Goal: Task Accomplishment & Management: Manage account settings

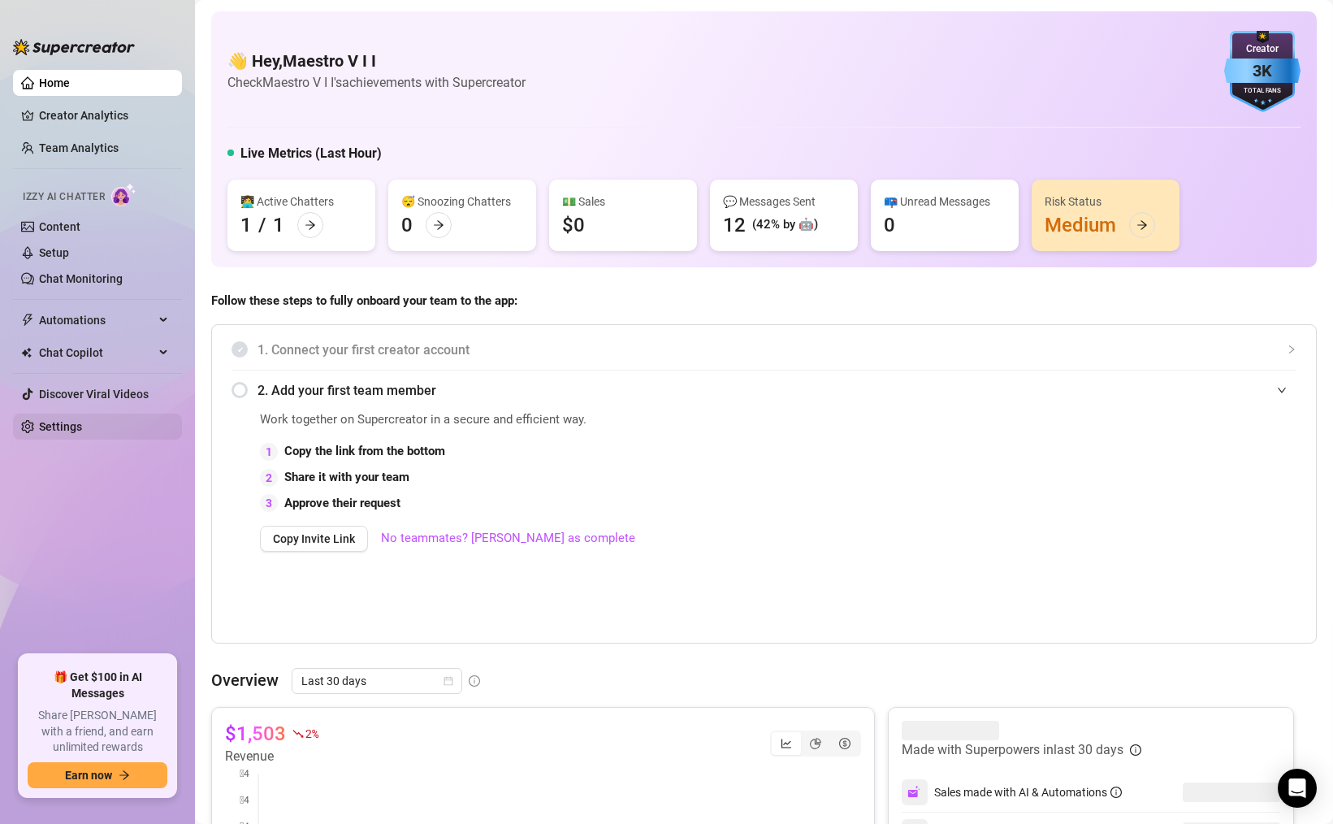
click at [68, 428] on link "Settings" at bounding box center [60, 426] width 43 height 13
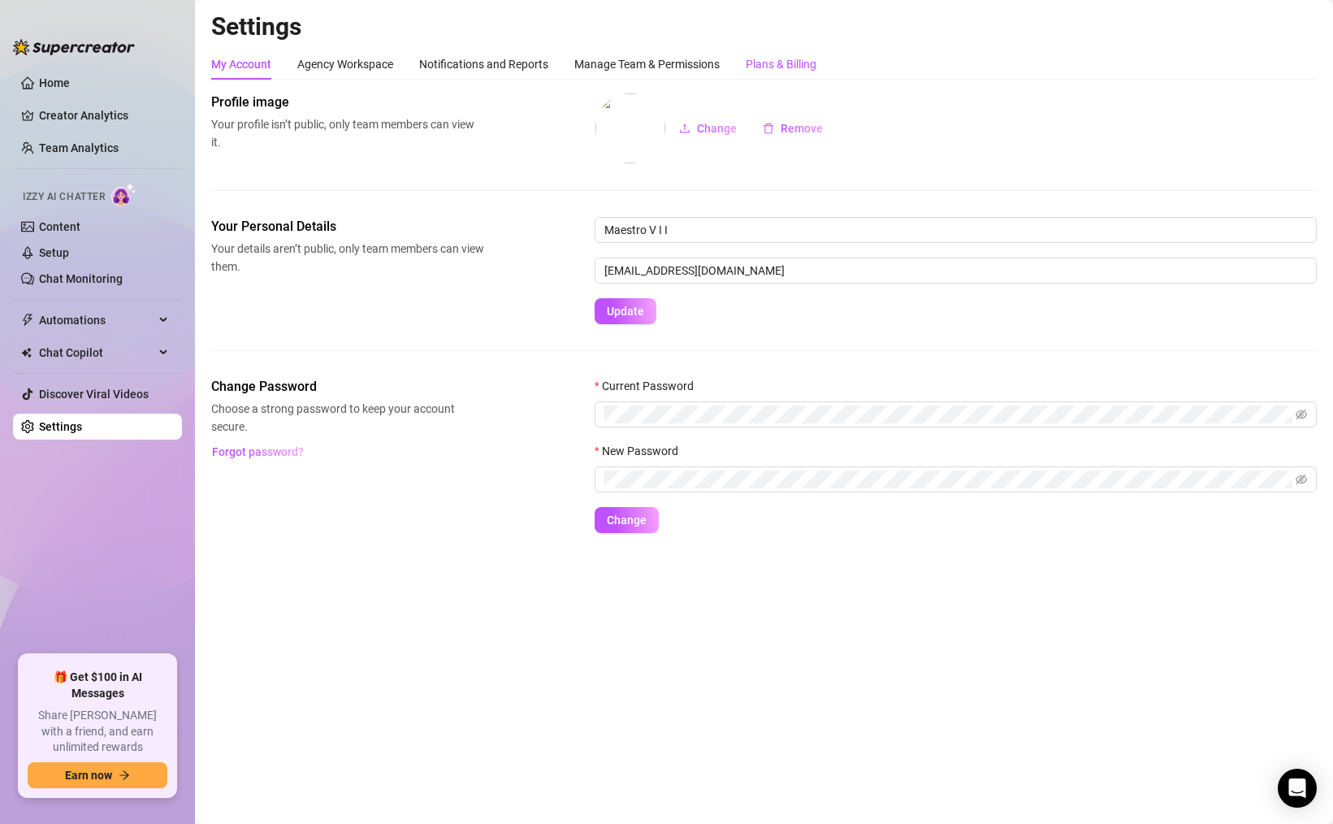
click at [787, 59] on div "Plans & Billing" at bounding box center [781, 64] width 71 height 18
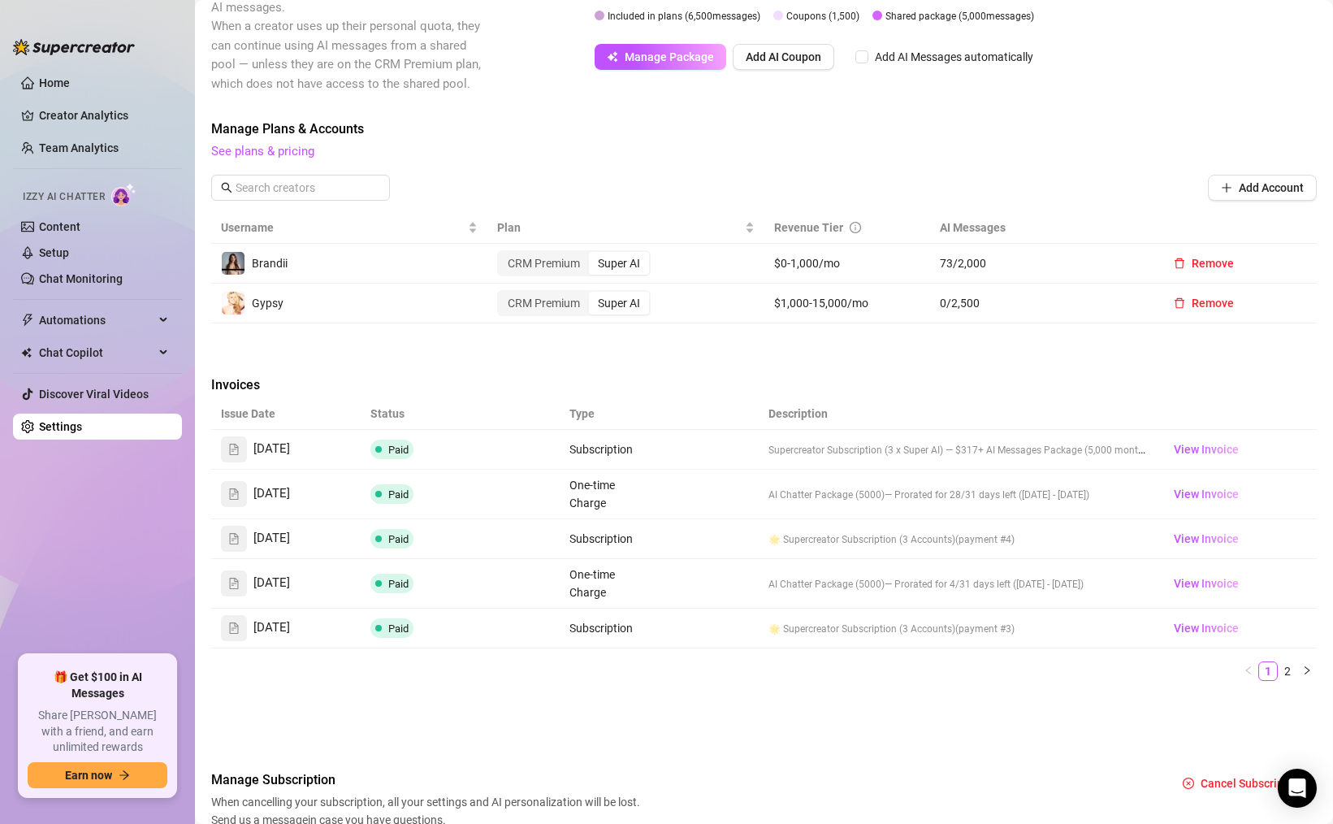
scroll to position [345, 0]
click at [1194, 261] on span "Remove" at bounding box center [1213, 265] width 42 height 13
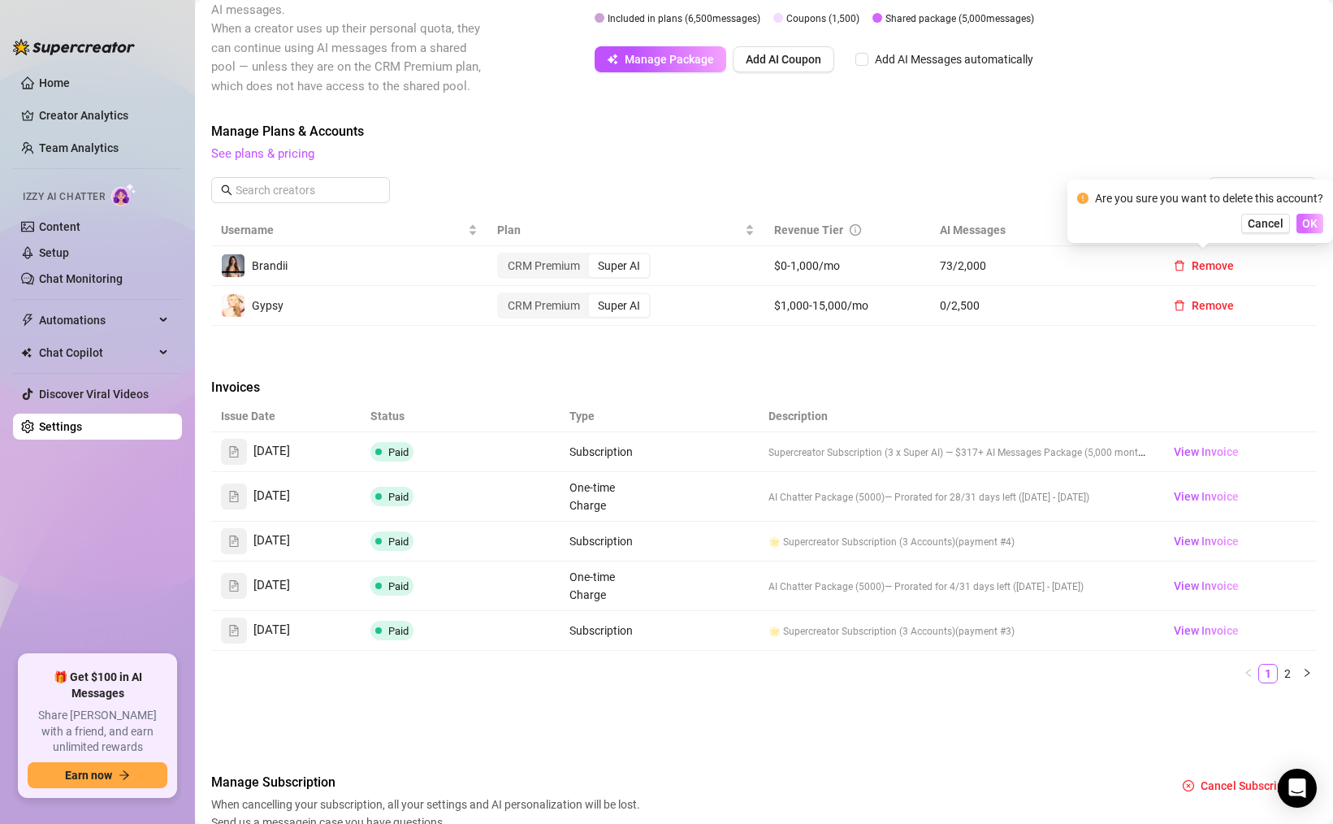
click at [1298, 225] on button "OK" at bounding box center [1310, 224] width 27 height 20
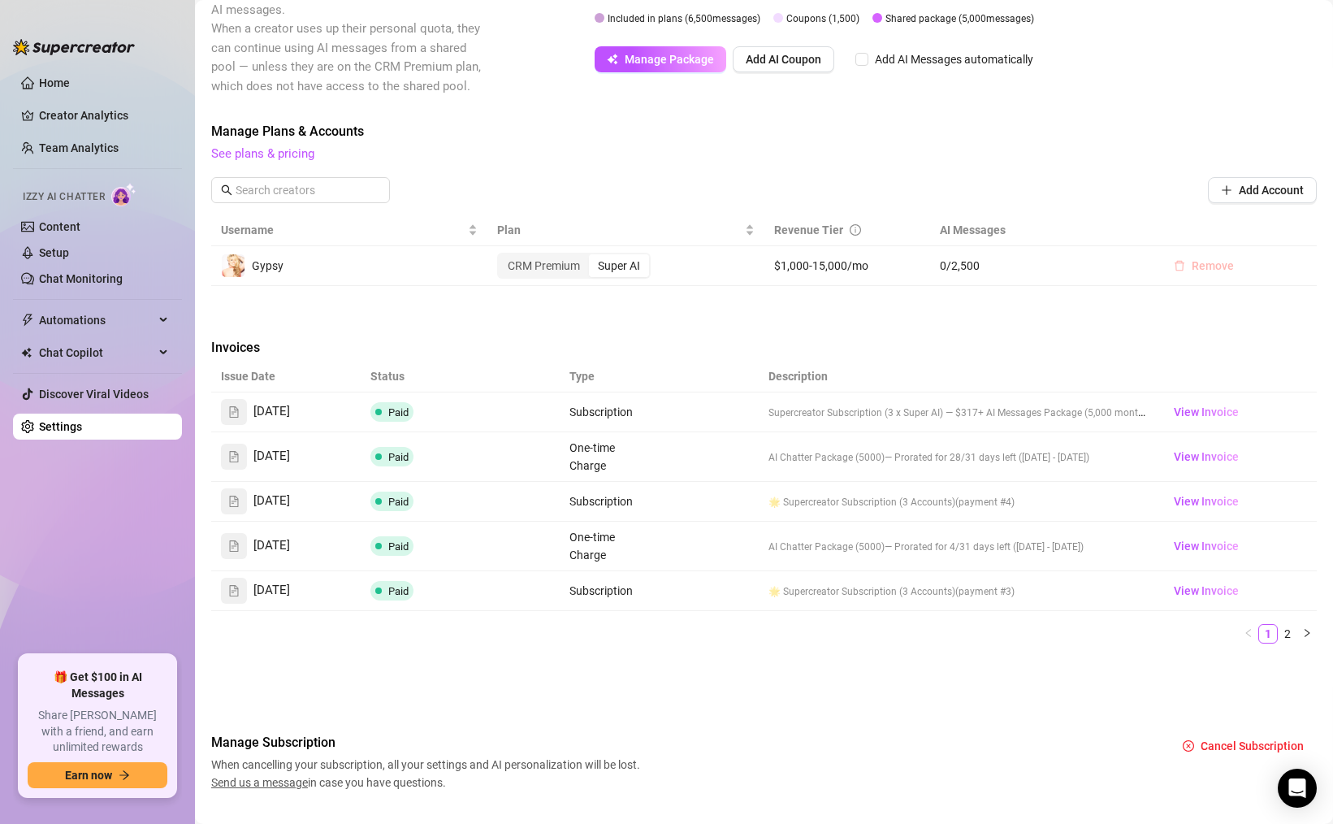
click at [1216, 267] on span "Remove" at bounding box center [1213, 265] width 42 height 13
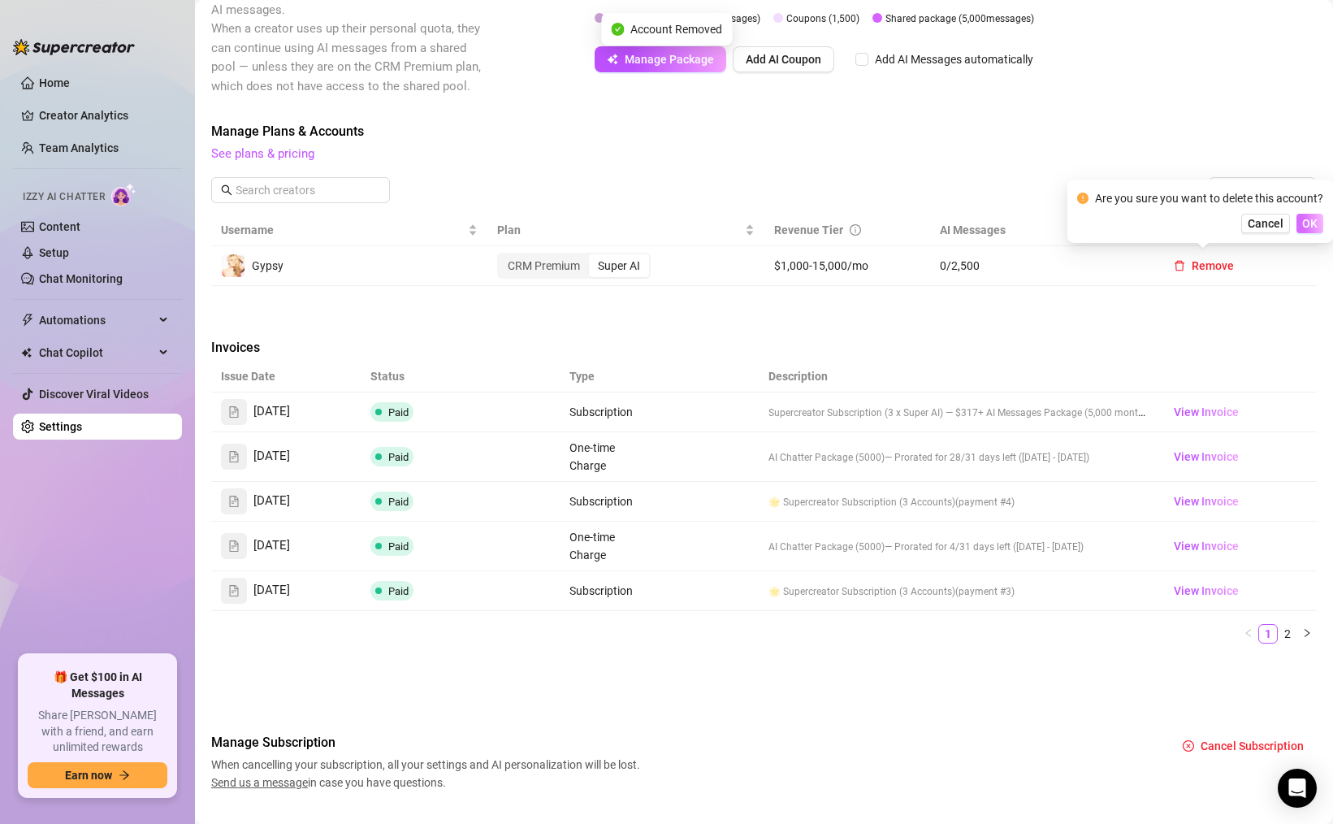
click at [1307, 225] on span "OK" at bounding box center [1309, 223] width 15 height 13
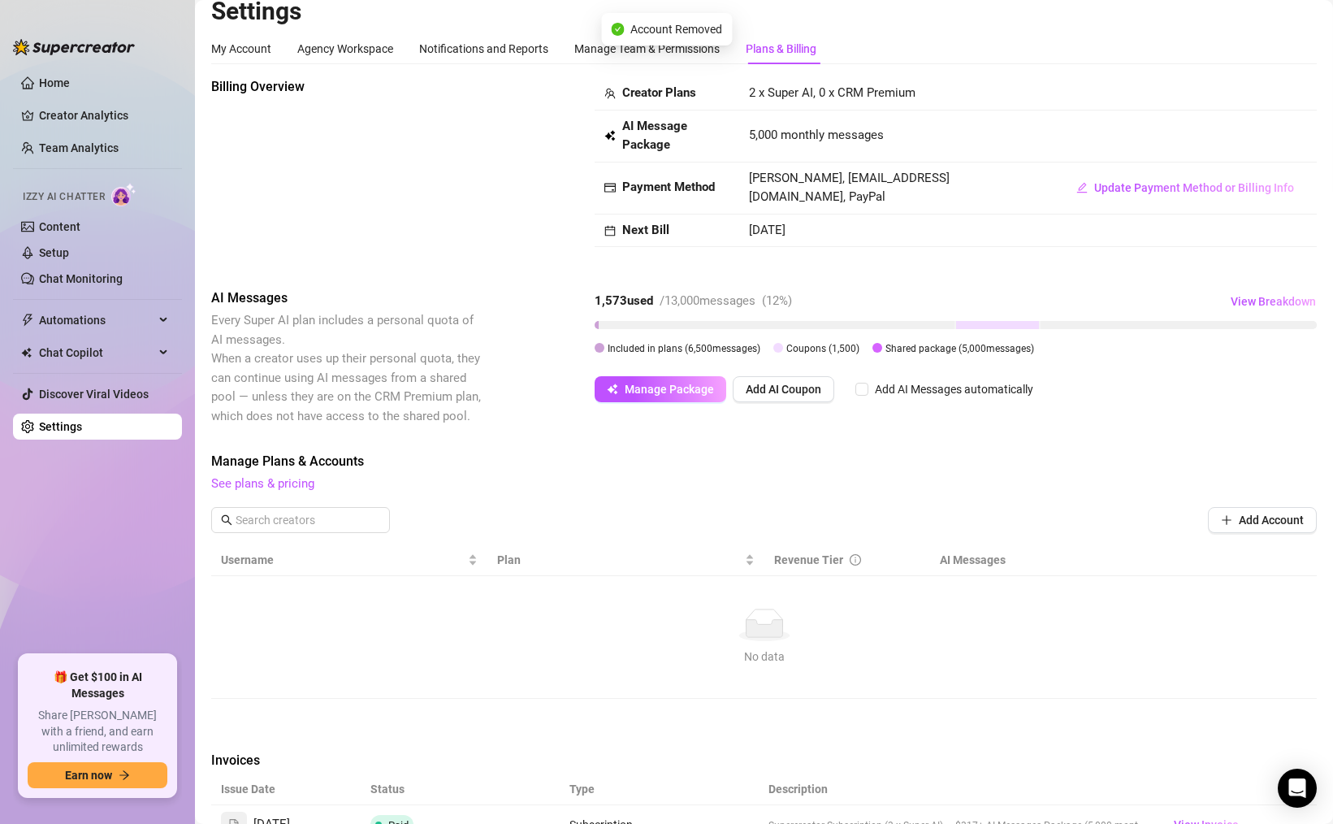
scroll to position [13, 0]
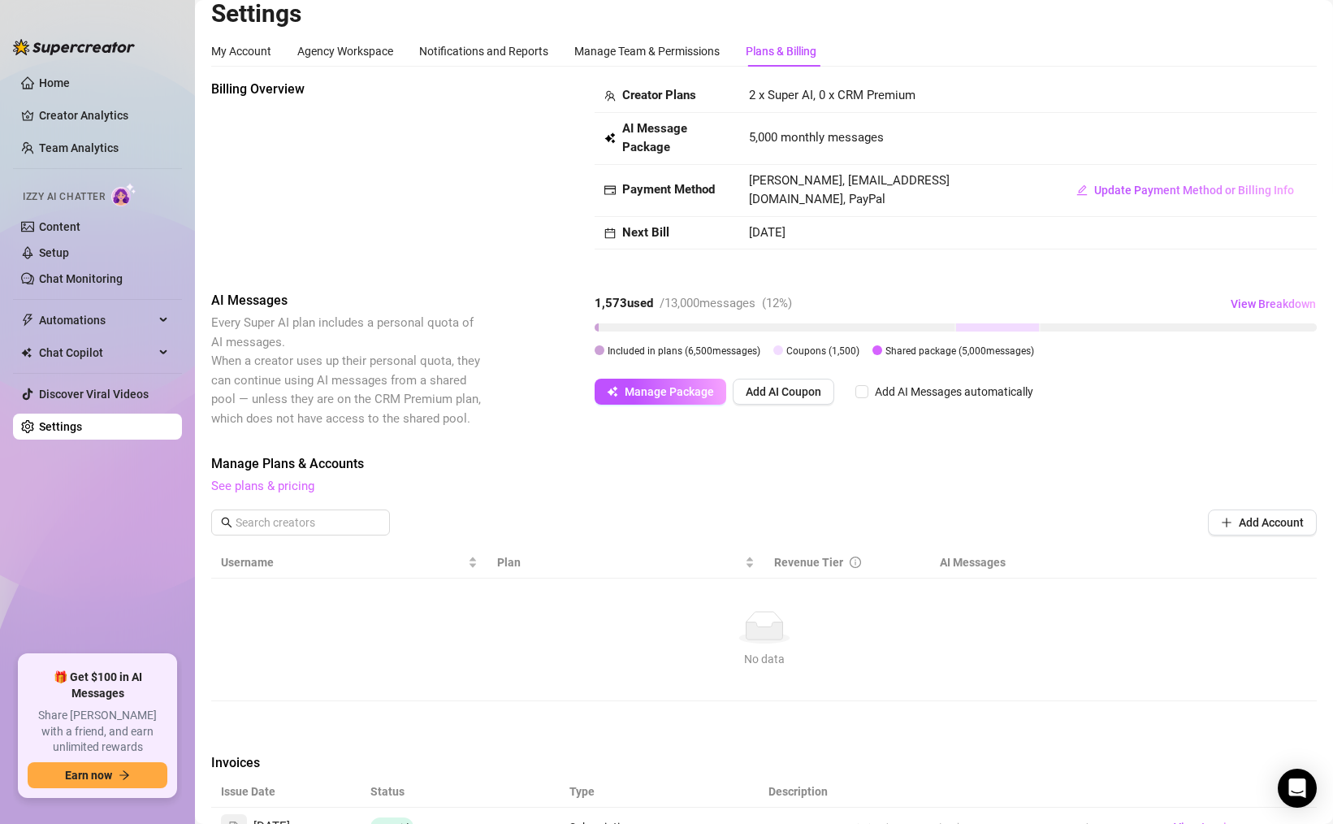
click at [287, 487] on link "See plans & pricing" at bounding box center [262, 486] width 103 height 15
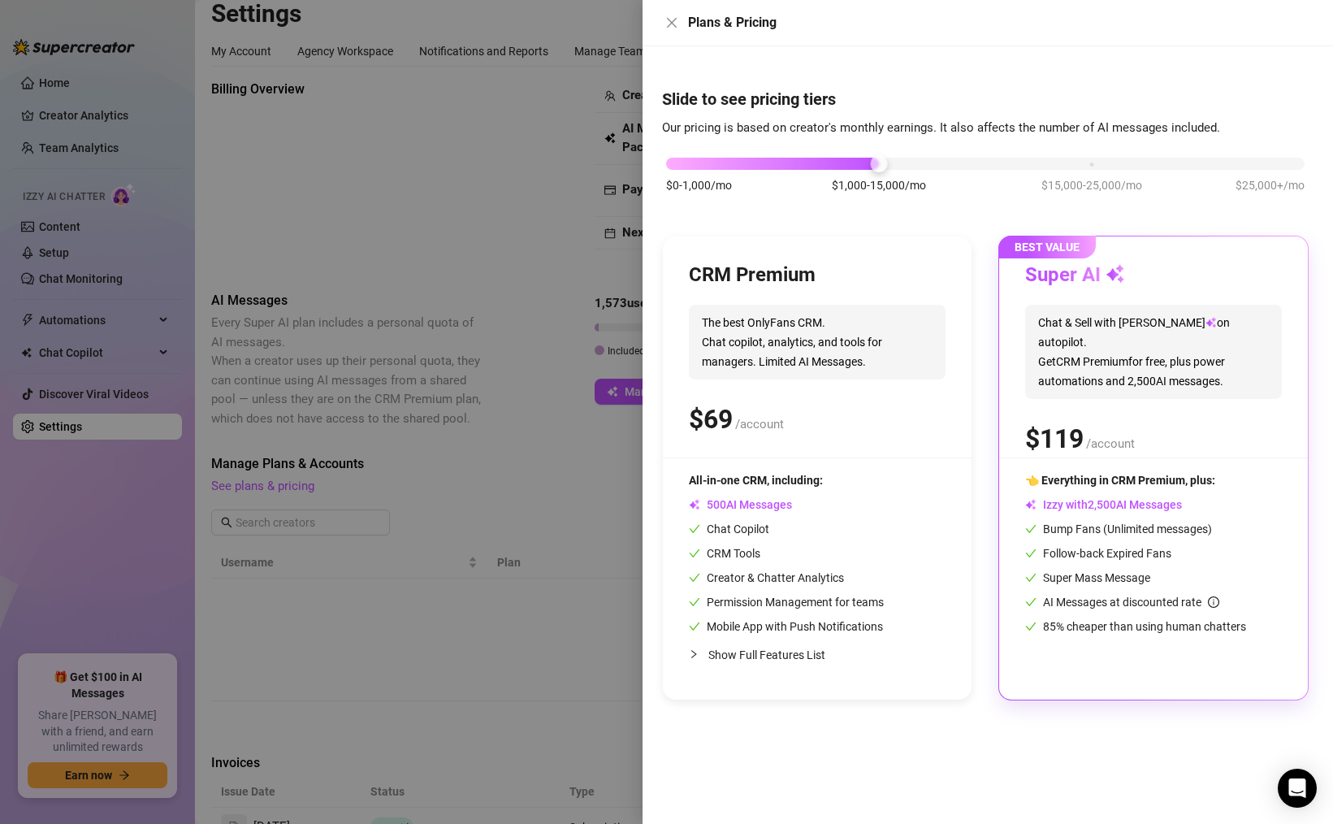
click at [887, 284] on div "CRM Premium" at bounding box center [817, 275] width 257 height 26
click at [822, 300] on div "CRM Premium The best OnlyFans CRM. Chat copilot, analytics, and tools for manag…" at bounding box center [817, 359] width 257 height 195
click at [672, 19] on icon "close" at bounding box center [671, 22] width 13 height 13
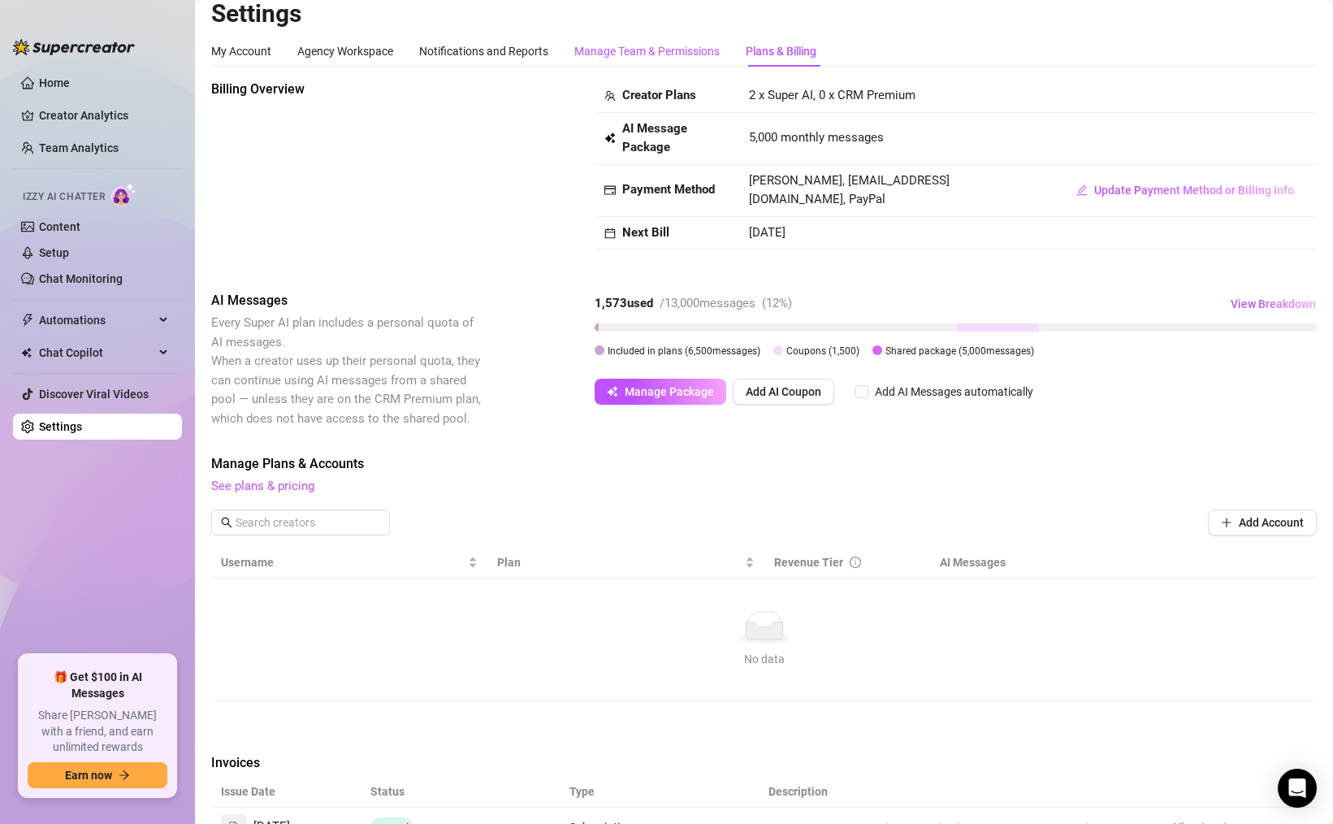
click at [628, 51] on div "Manage Team & Permissions" at bounding box center [646, 51] width 145 height 18
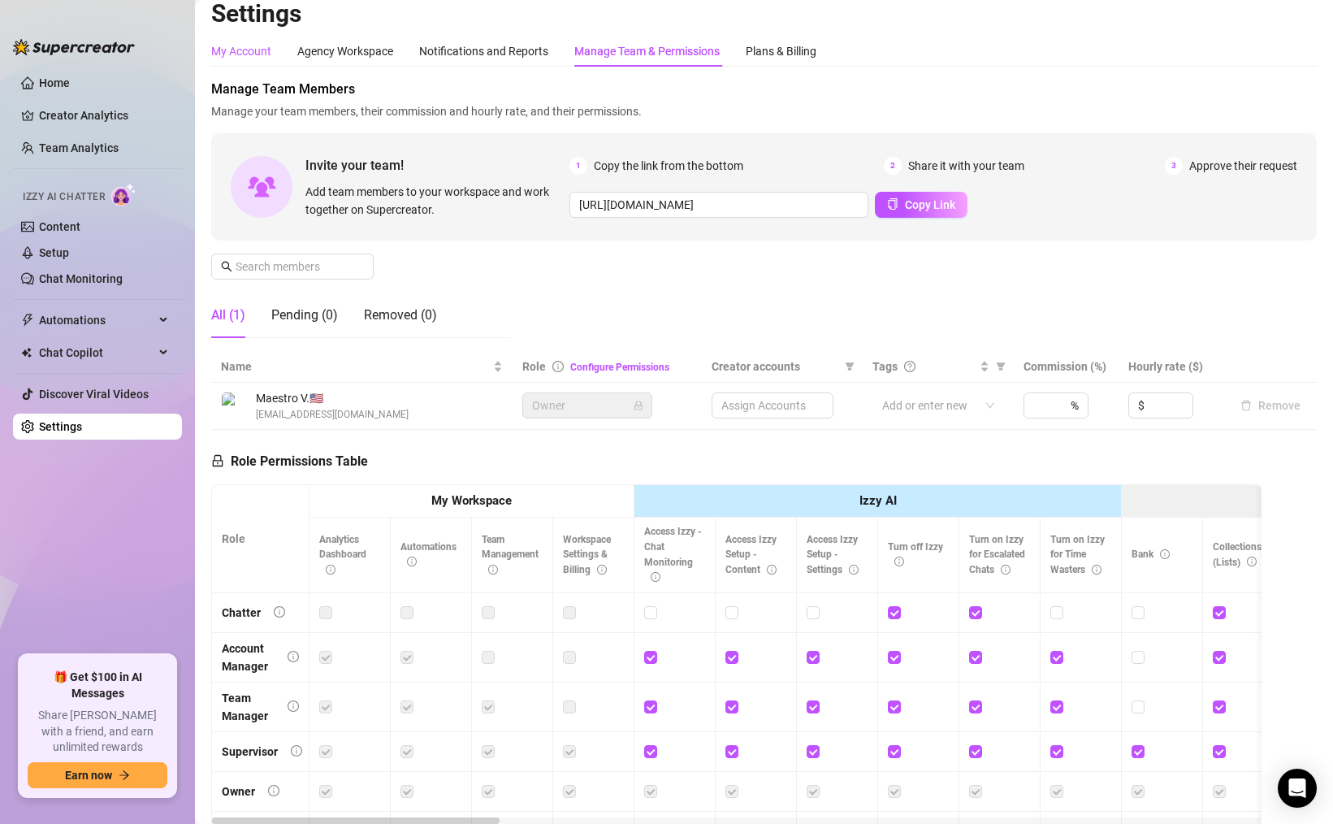
click at [245, 55] on div "My Account" at bounding box center [241, 51] width 60 height 18
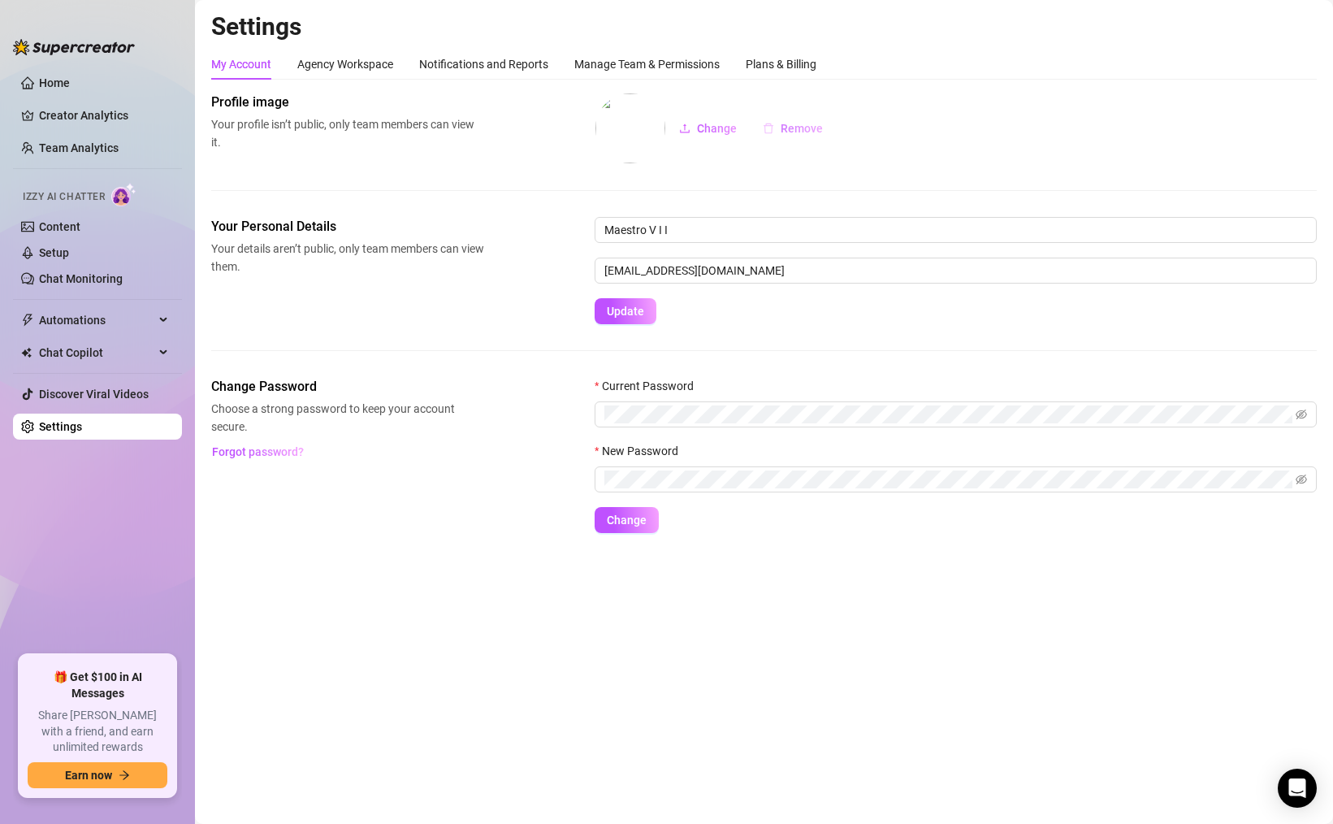
click at [803, 128] on span "Remove" at bounding box center [802, 128] width 42 height 13
click at [392, 51] on div "Agency Workspace" at bounding box center [345, 64] width 96 height 31
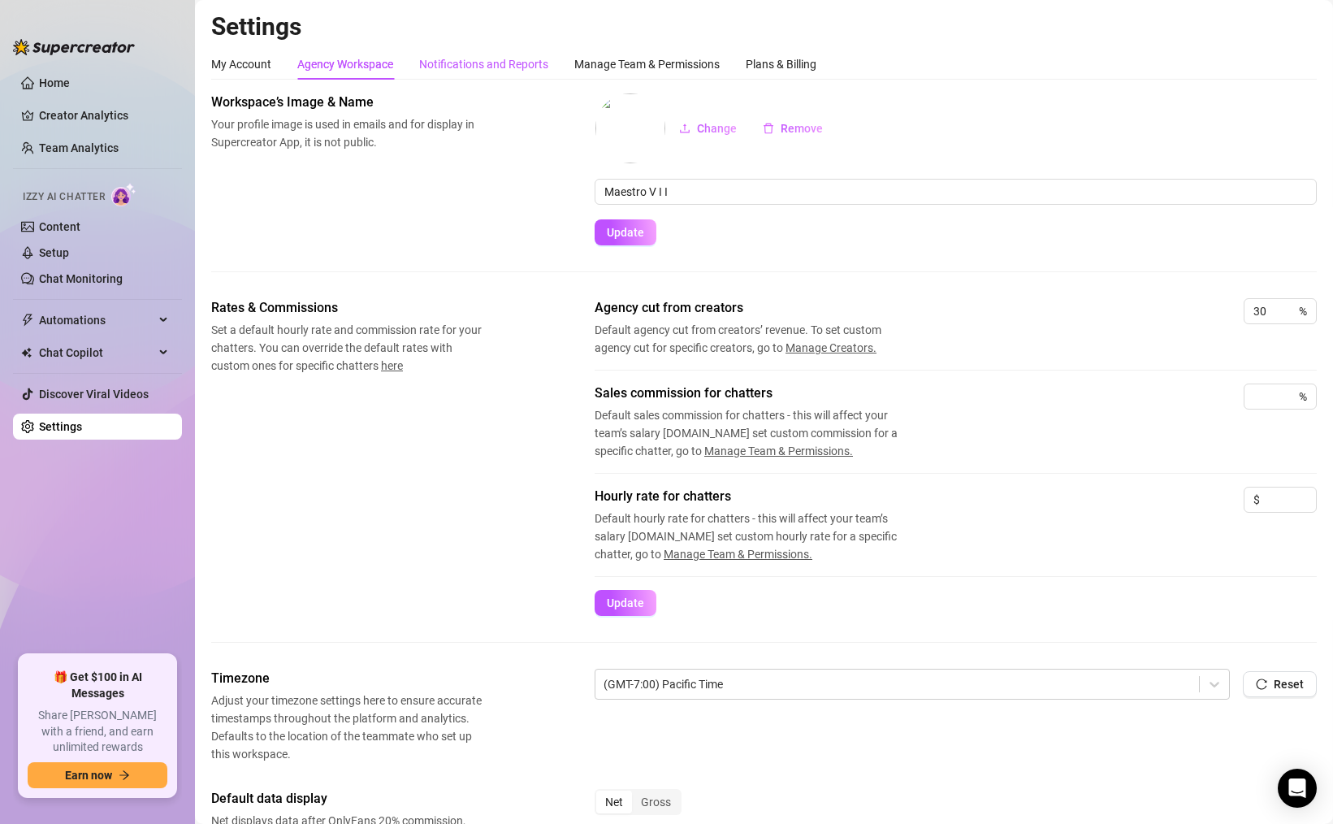
click at [490, 63] on div "Notifications and Reports" at bounding box center [483, 64] width 129 height 18
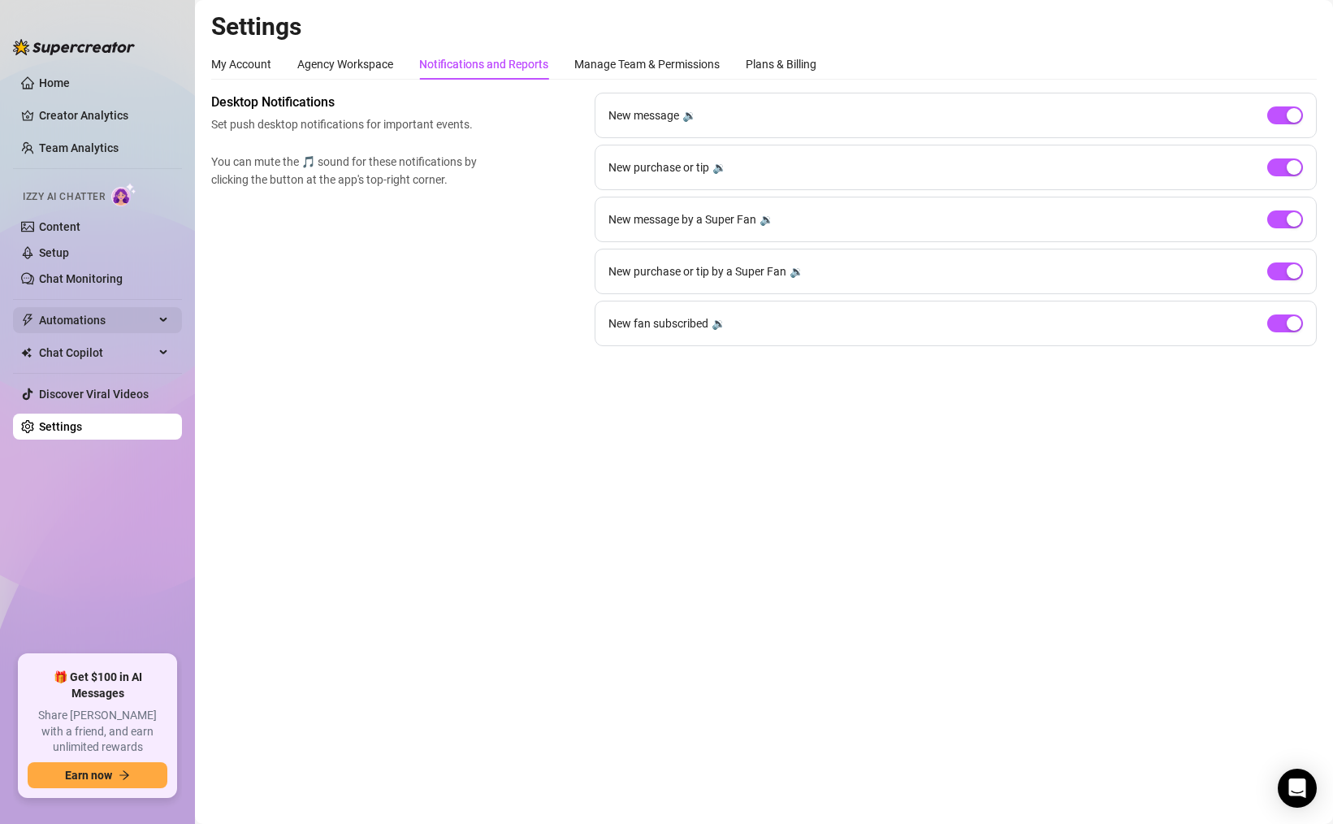
click at [163, 318] on div "Automations" at bounding box center [97, 320] width 169 height 26
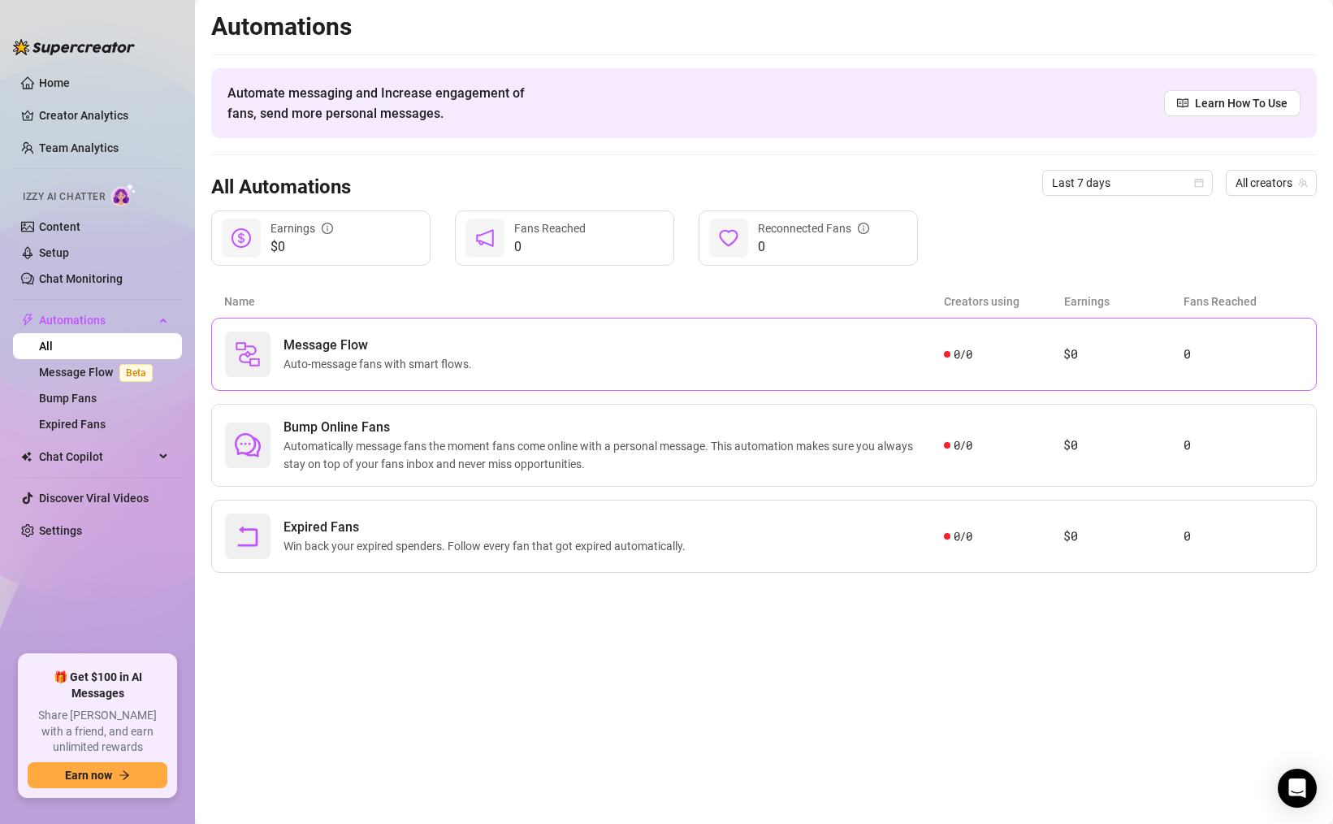
click at [1073, 360] on article "$0" at bounding box center [1123, 355] width 119 height 20
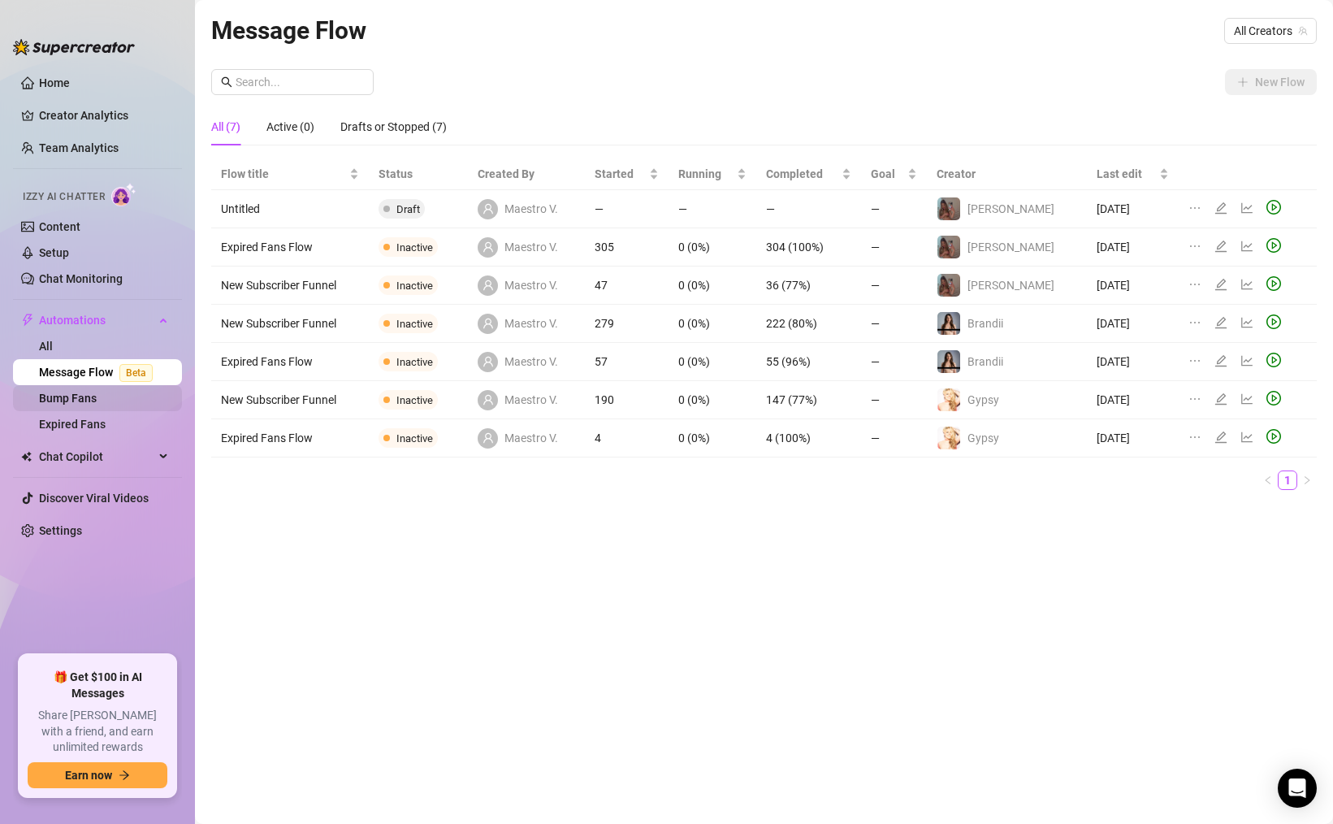
click at [97, 399] on link "Bump Fans" at bounding box center [68, 398] width 58 height 13
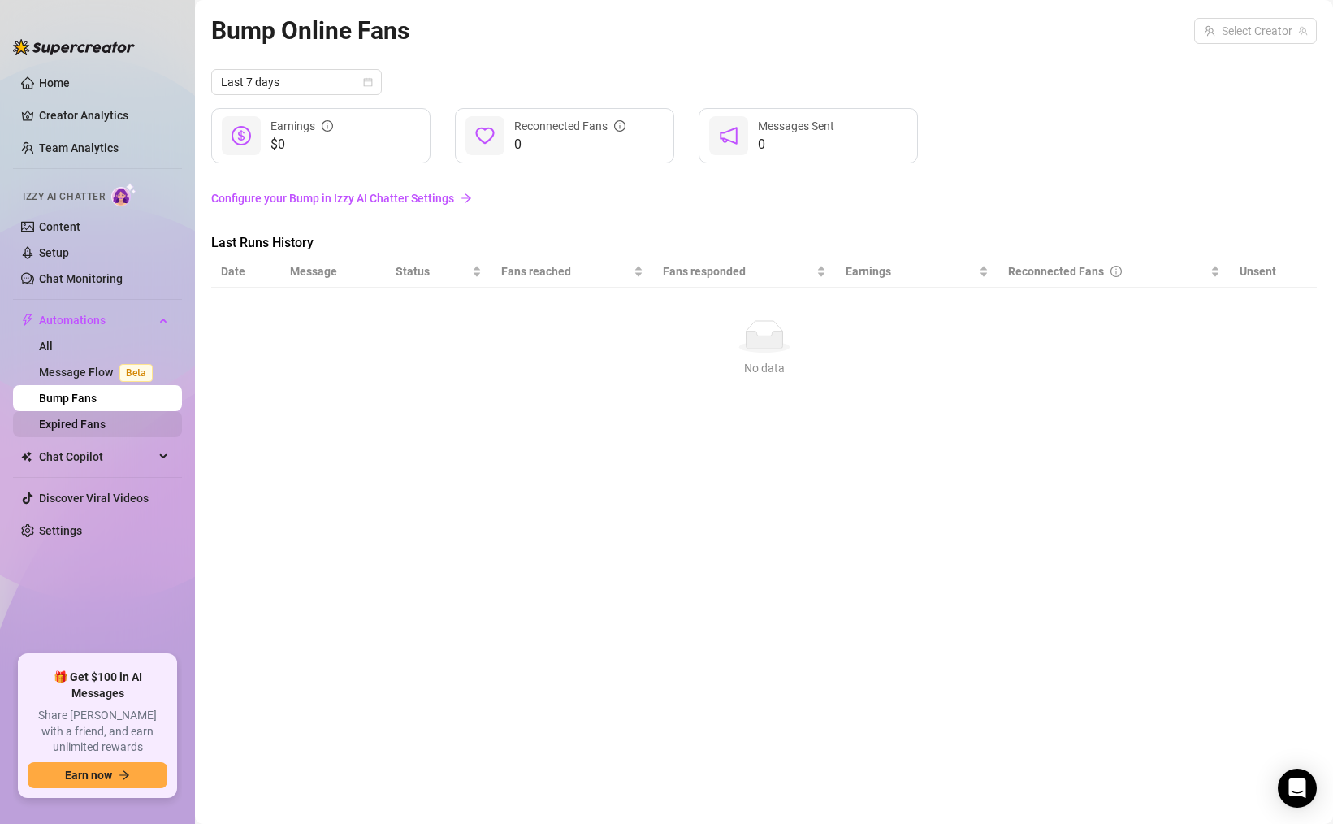
click at [97, 426] on link "Expired Fans" at bounding box center [72, 424] width 67 height 13
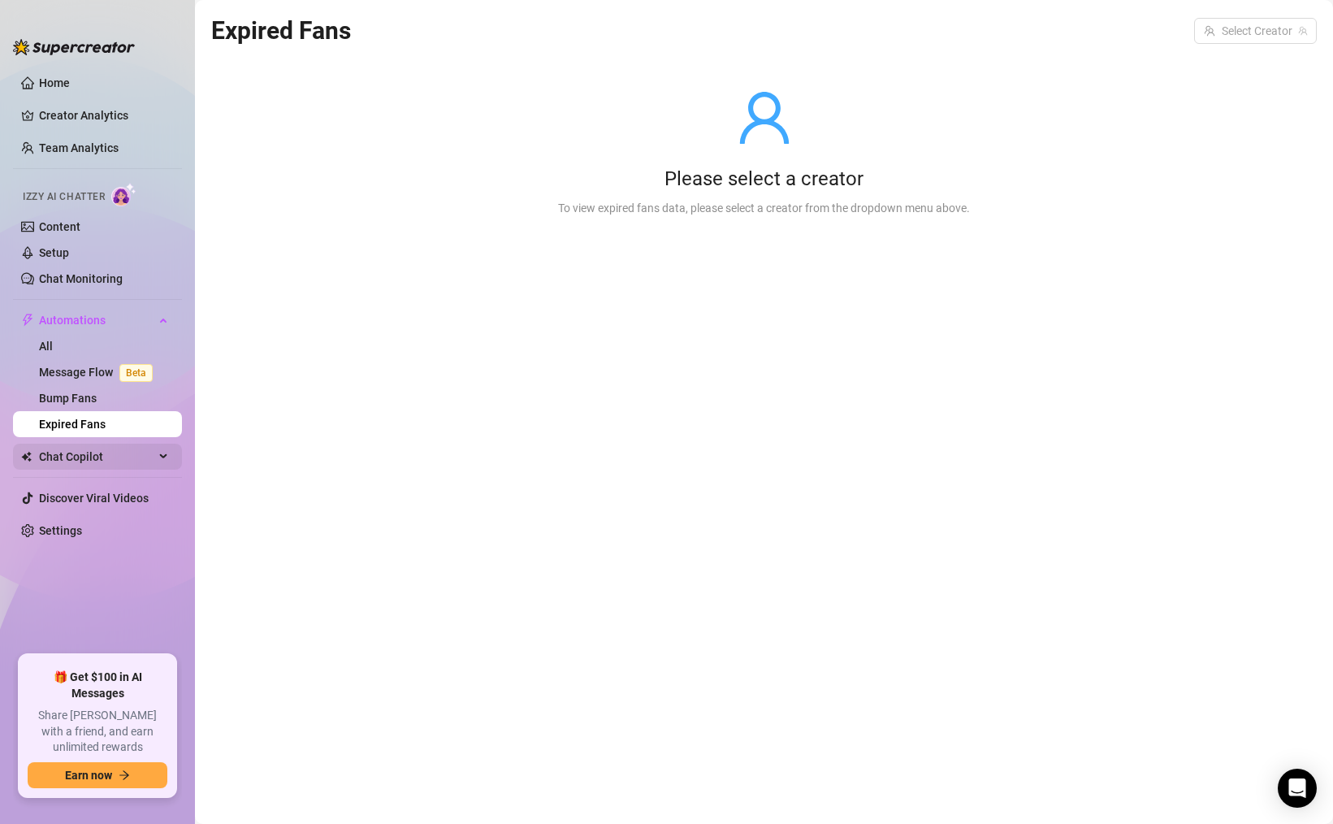
click at [92, 460] on span "Chat Copilot" at bounding box center [96, 457] width 115 height 26
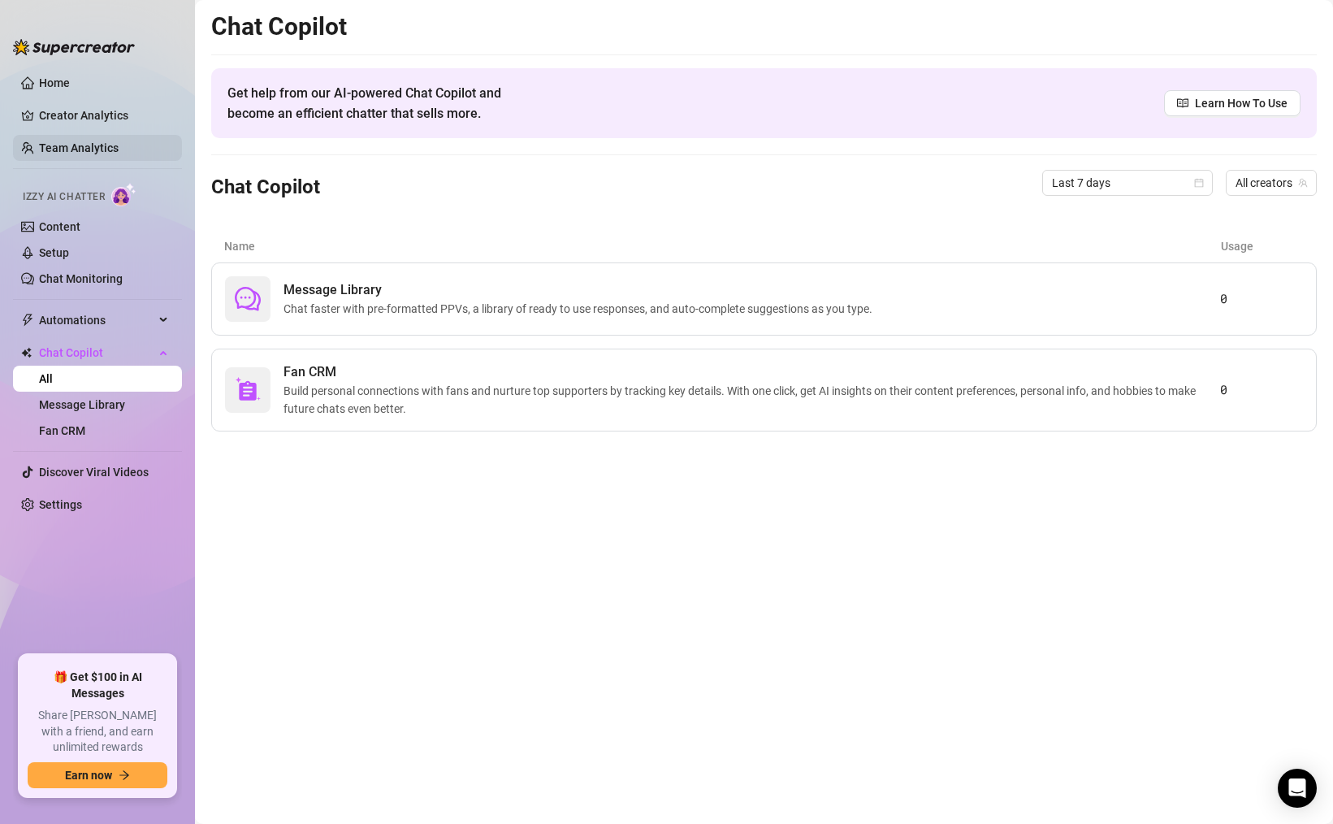
click at [103, 148] on link "Team Analytics" at bounding box center [79, 147] width 80 height 13
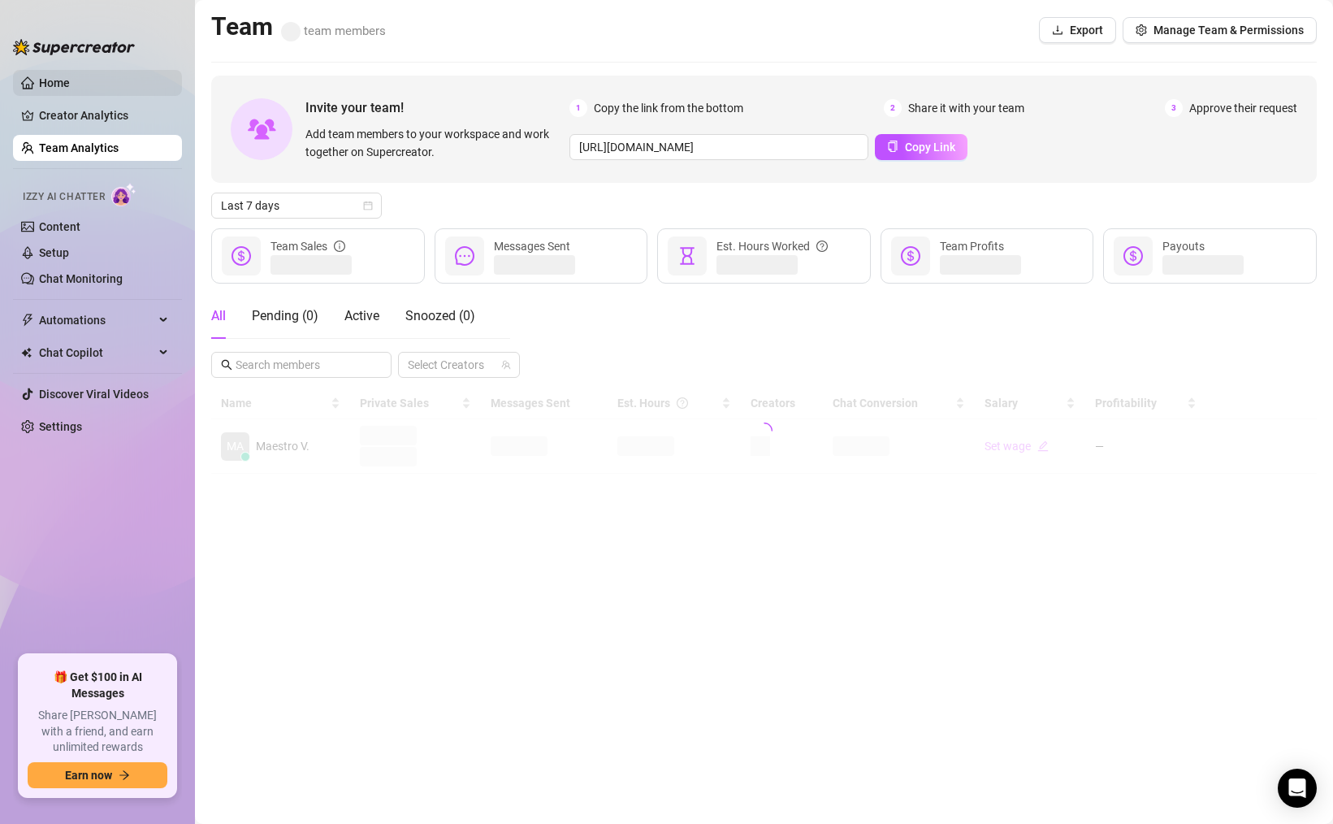
click at [70, 89] on link "Home" at bounding box center [54, 82] width 31 height 13
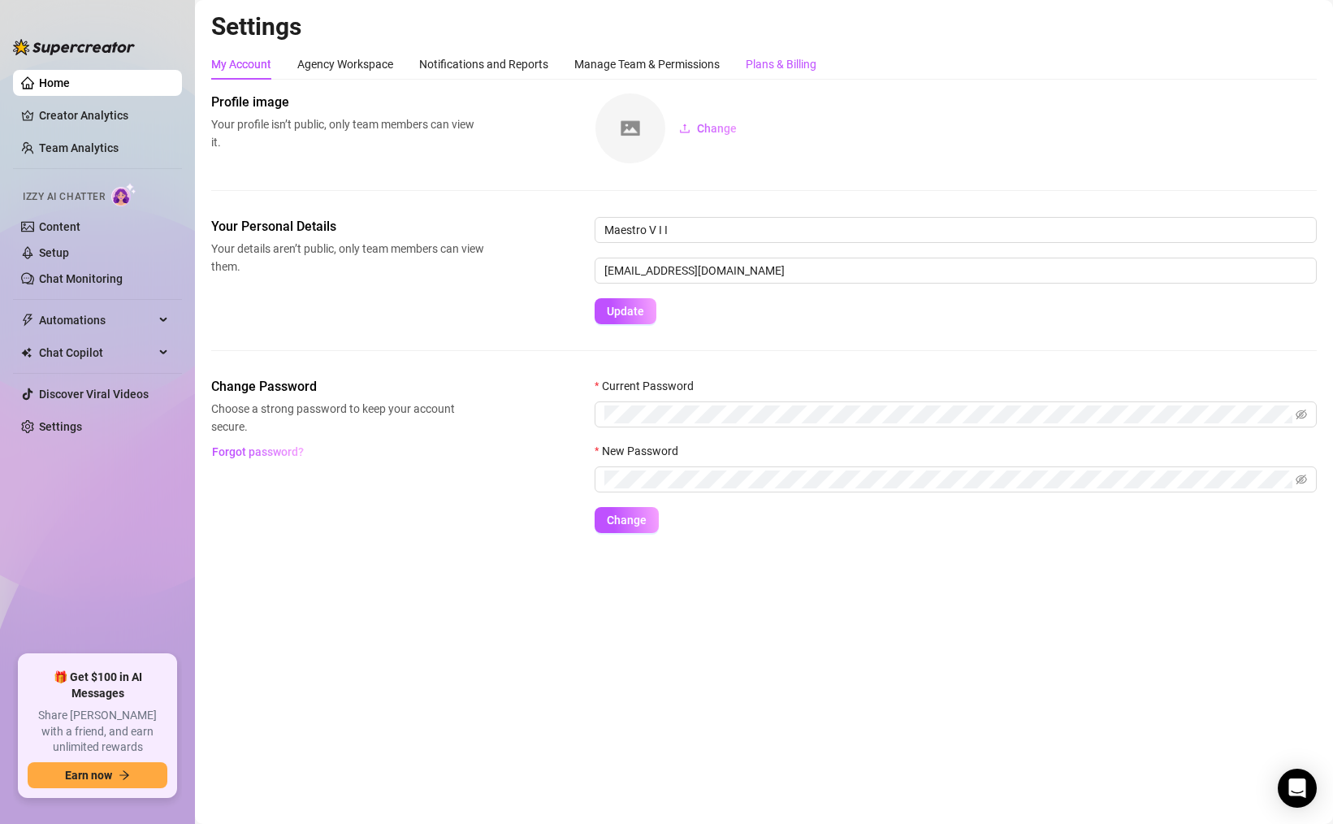
click at [791, 65] on div "Plans & Billing" at bounding box center [781, 64] width 71 height 18
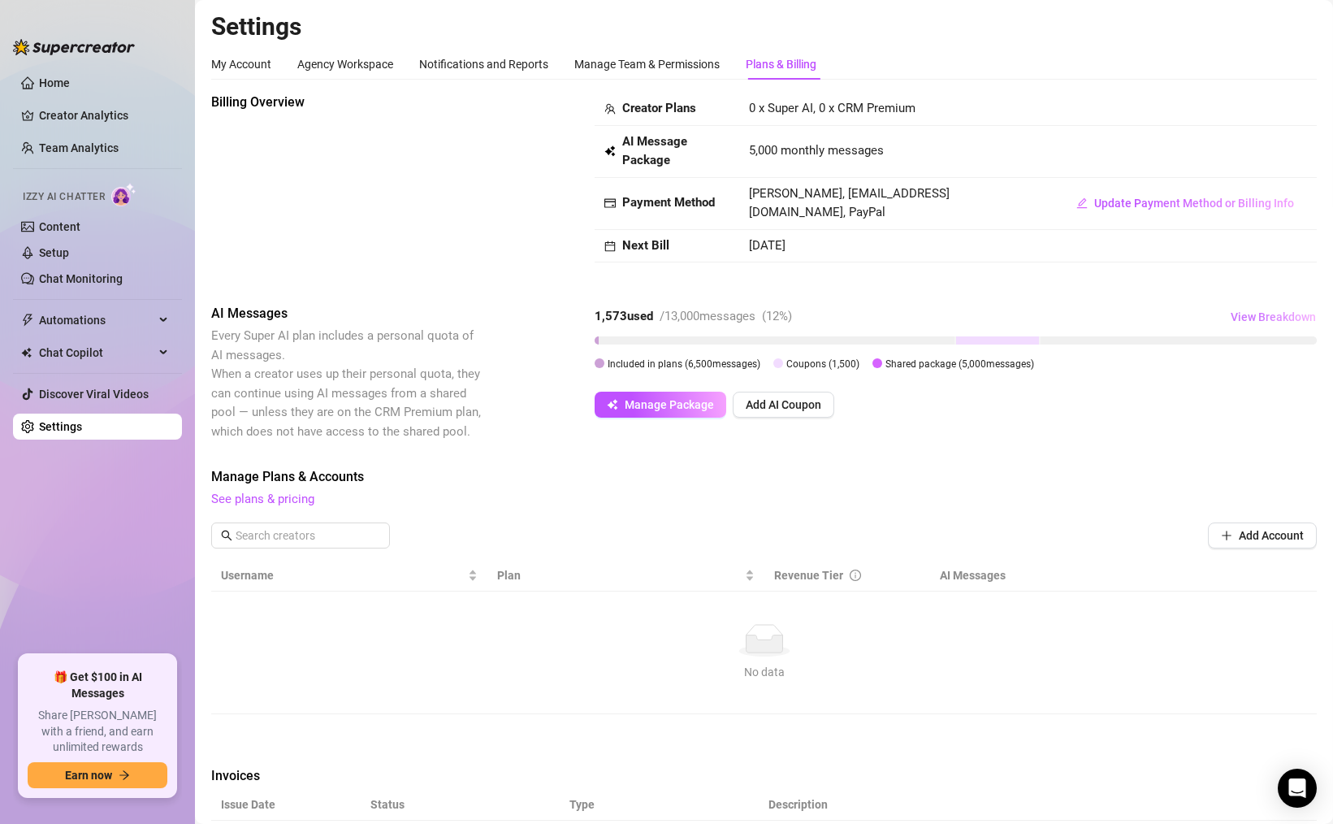
click at [1244, 314] on span "View Breakdown" at bounding box center [1273, 316] width 85 height 13
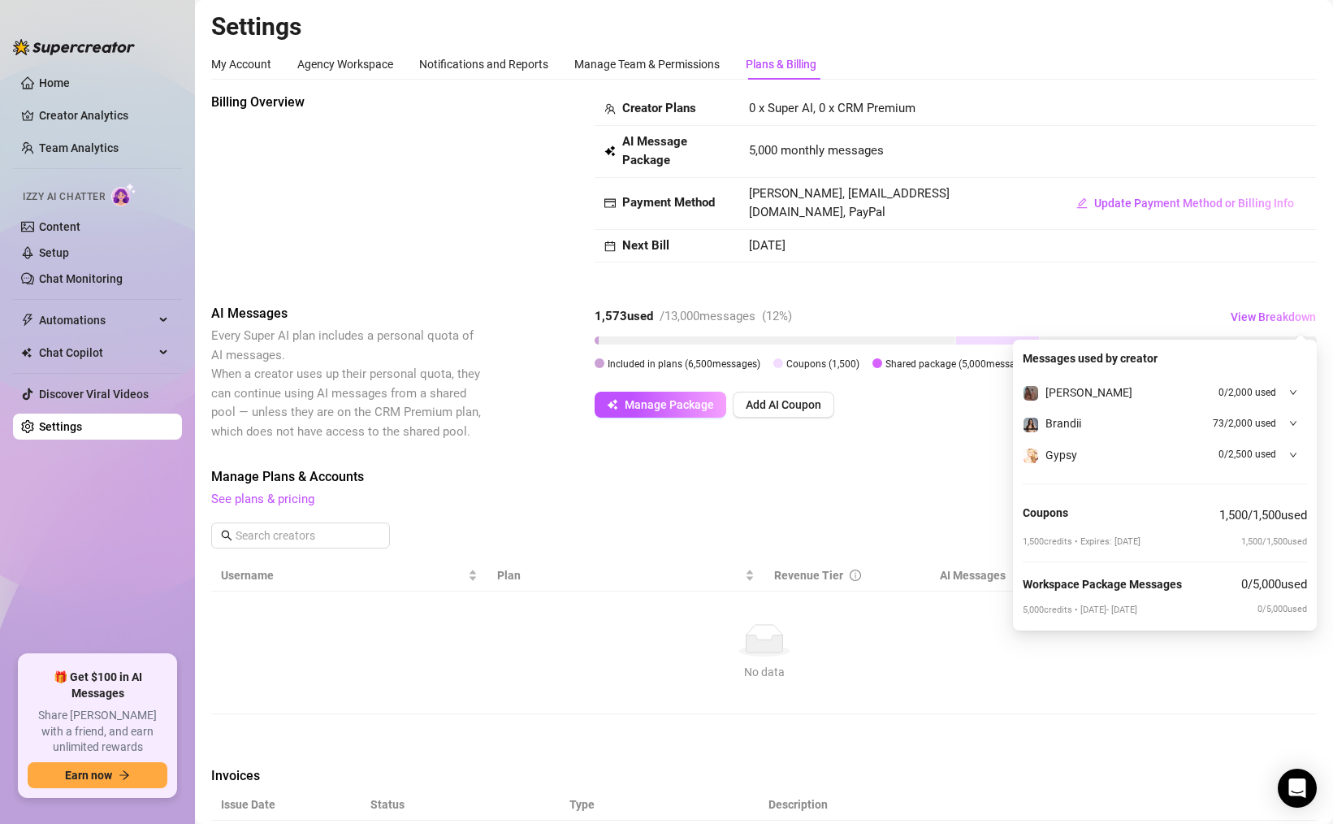
click at [1285, 427] on div at bounding box center [1289, 423] width 18 height 18
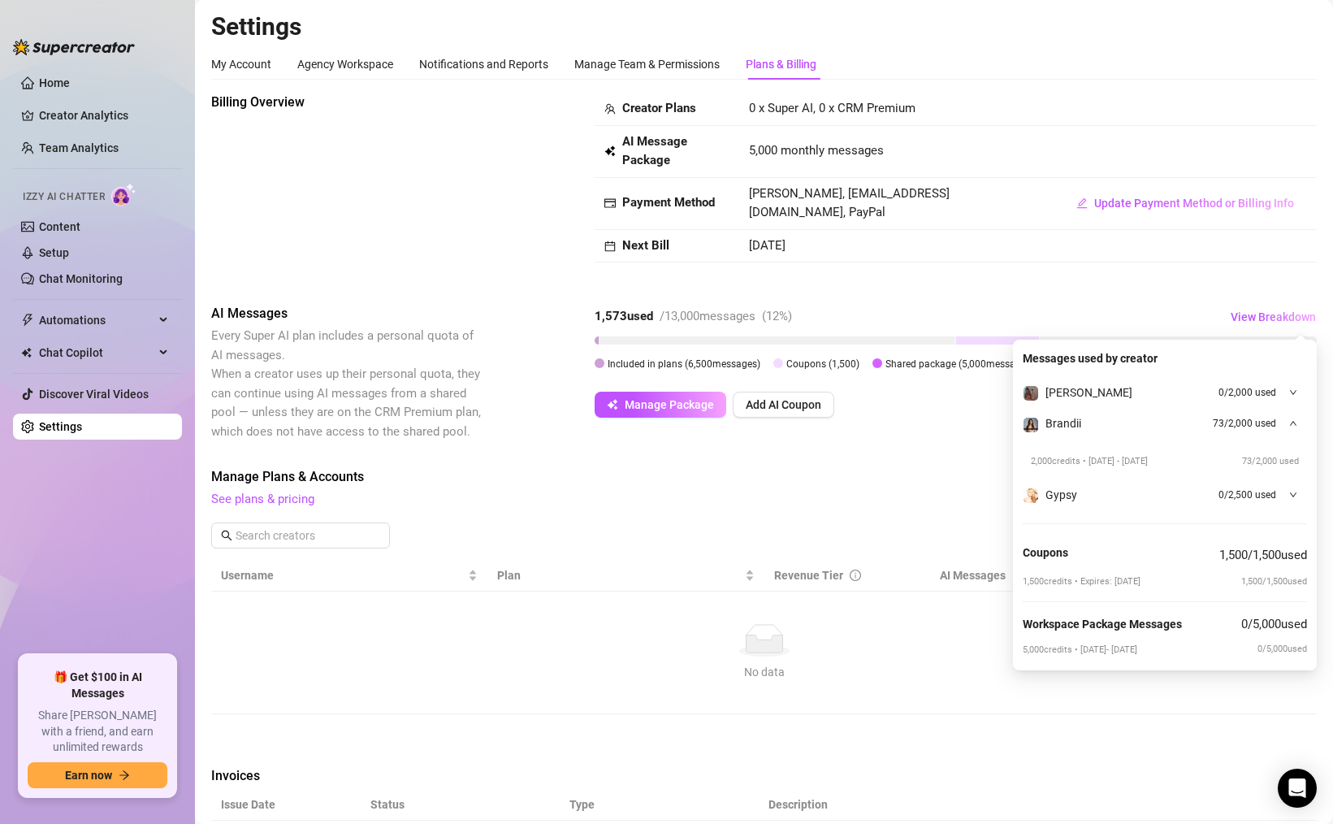
click at [1289, 491] on icon "down" at bounding box center [1293, 495] width 8 height 8
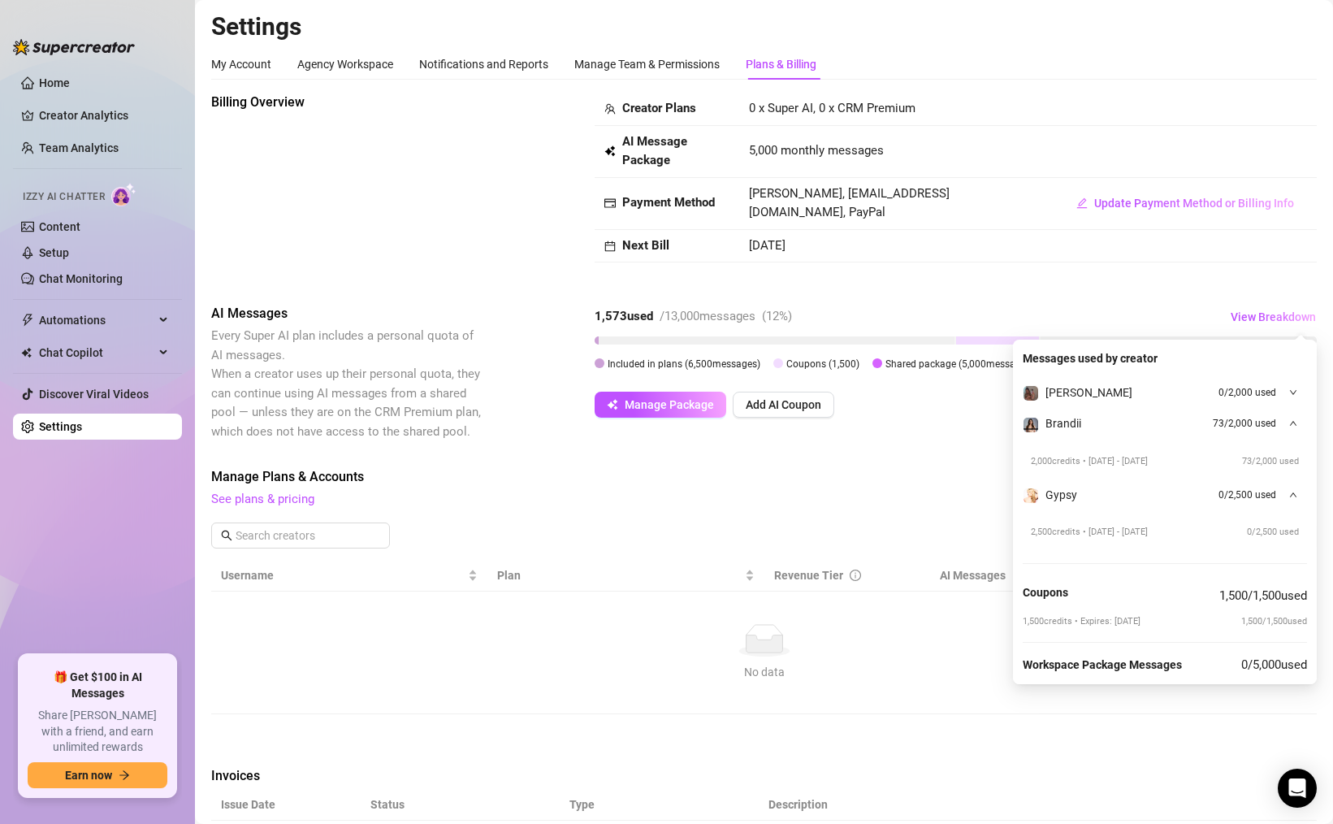
click at [1290, 393] on icon "down" at bounding box center [1293, 392] width 8 height 8
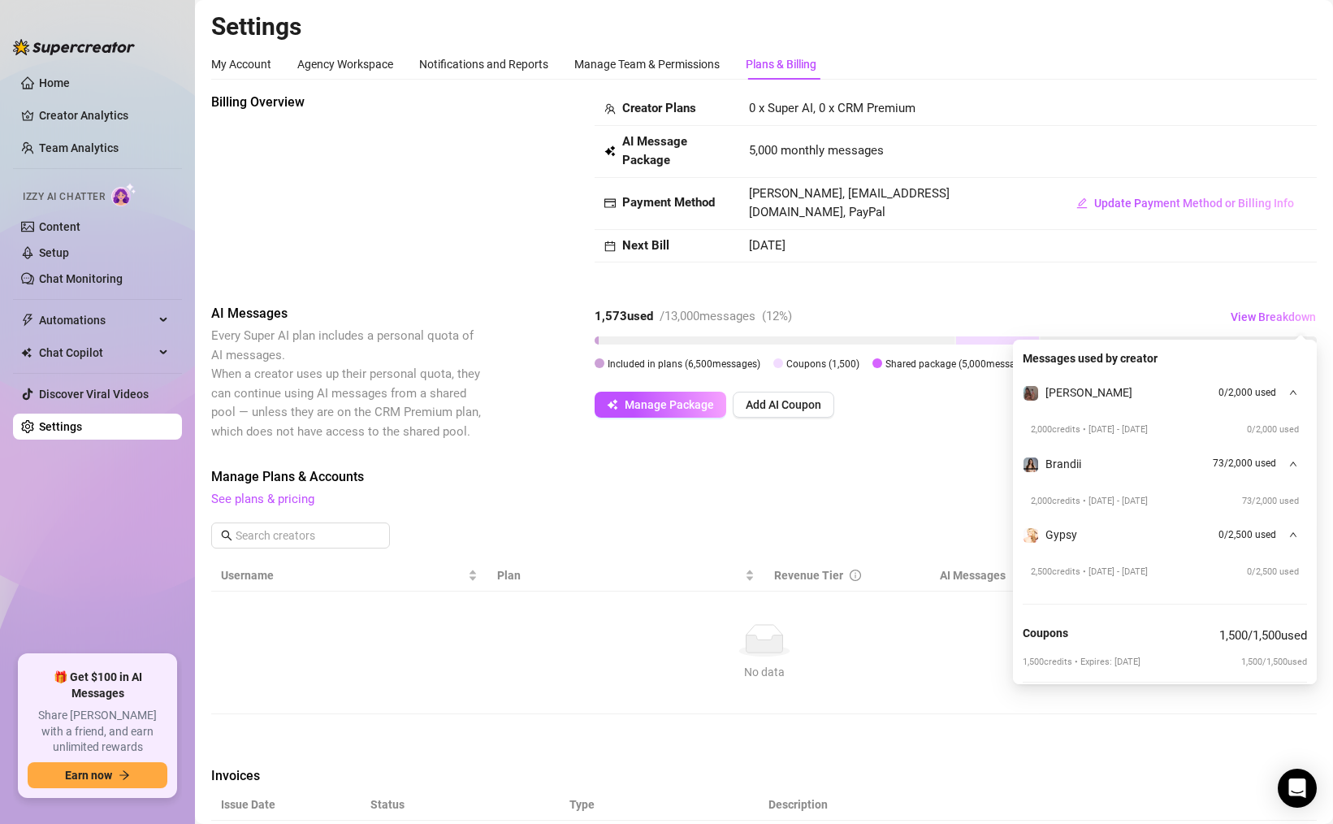
click at [1290, 393] on icon "down" at bounding box center [1293, 392] width 7 height 5
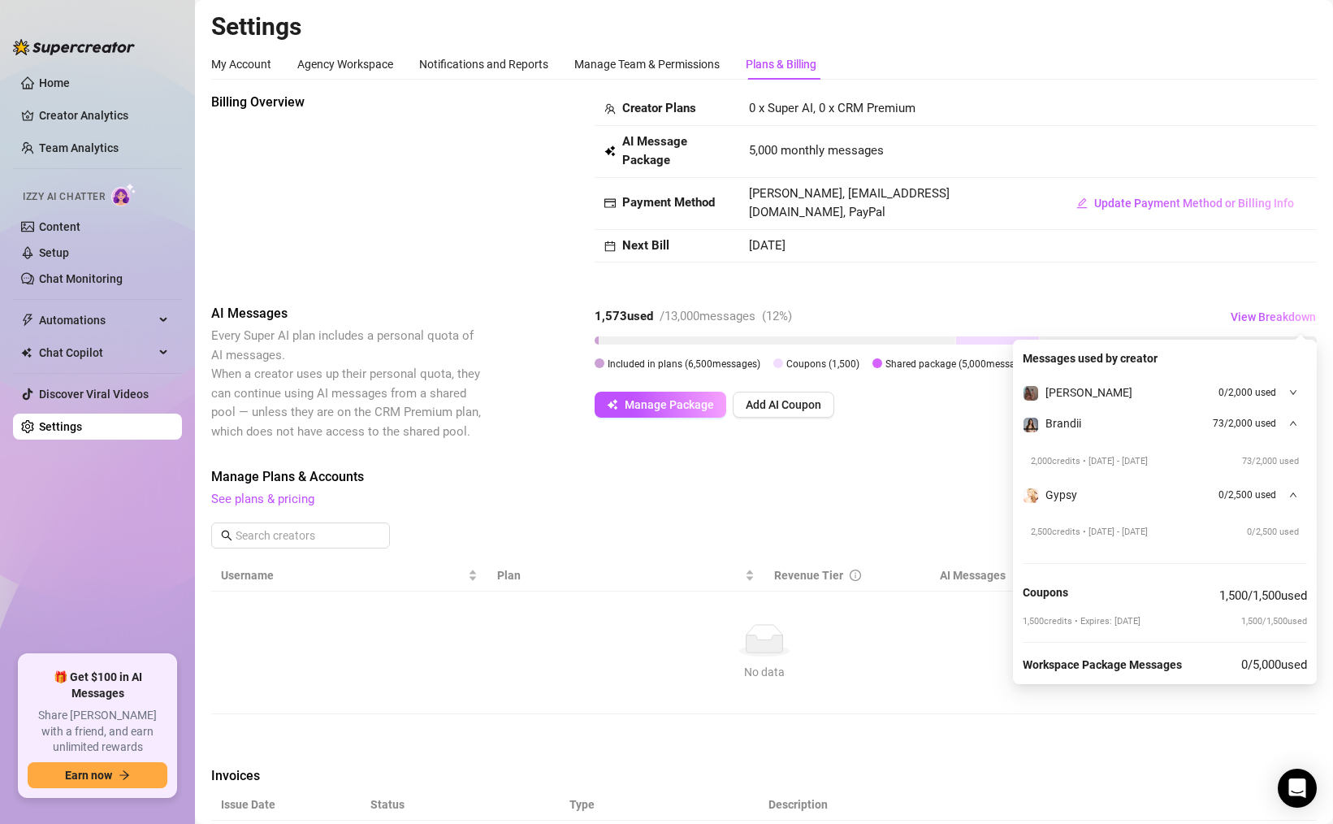
click at [1292, 420] on icon "down" at bounding box center [1293, 423] width 8 height 8
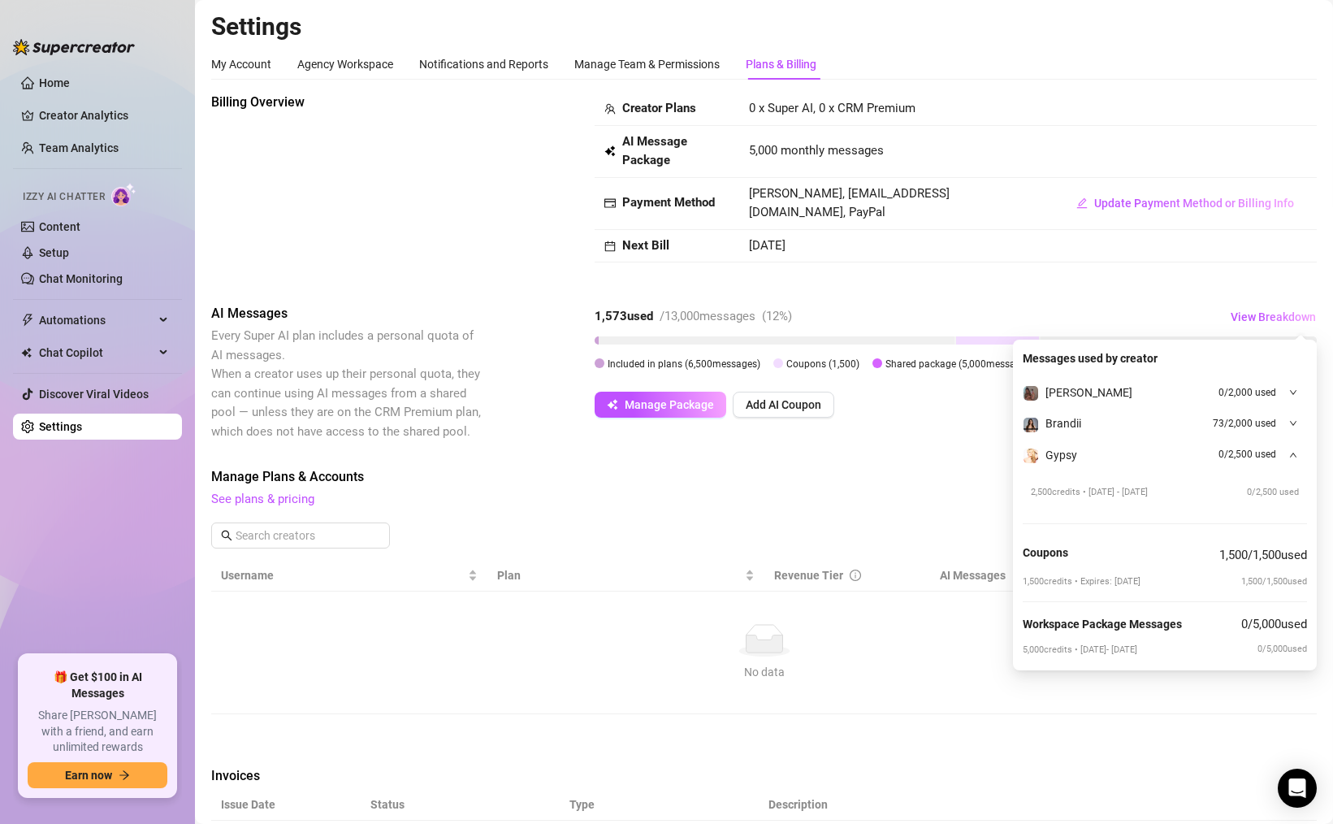
click at [1294, 455] on icon "down" at bounding box center [1293, 455] width 8 height 8
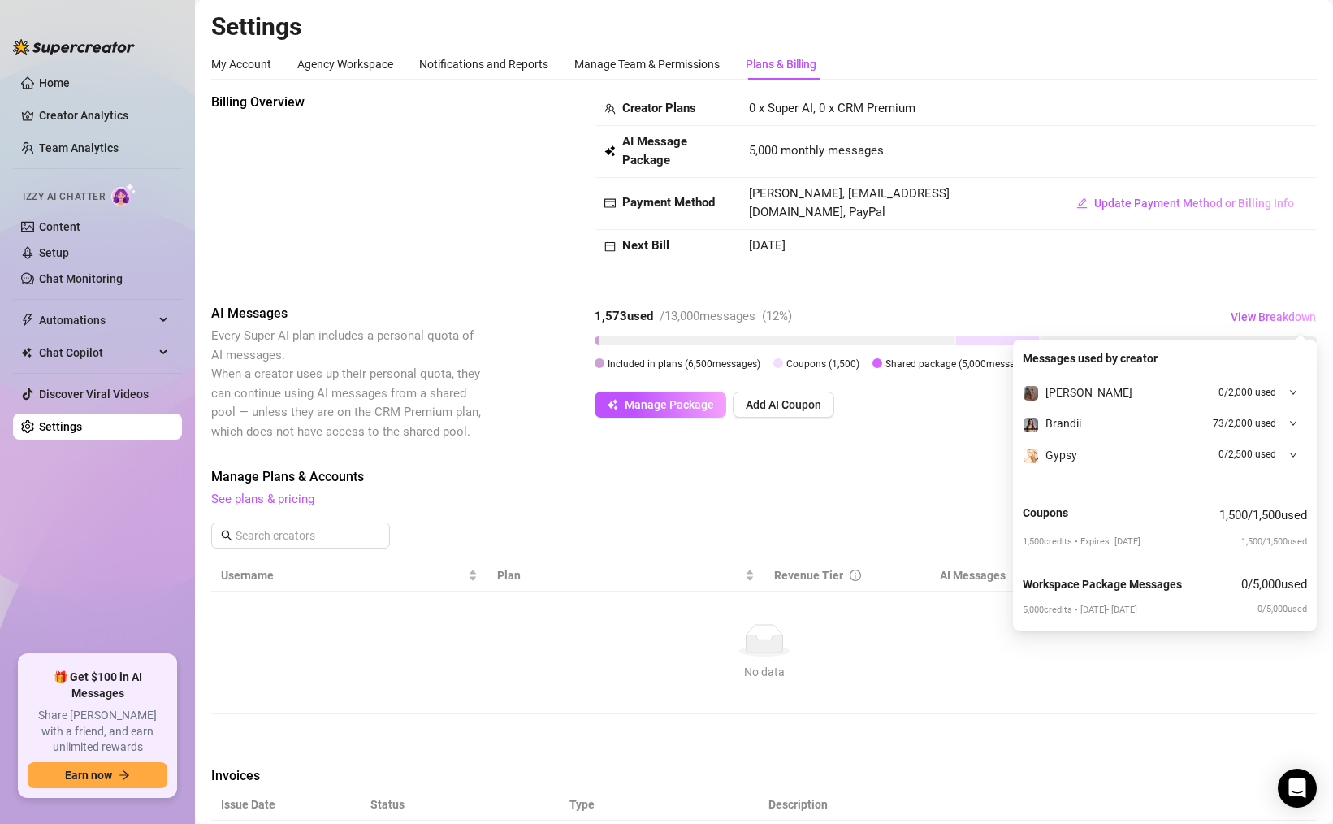
click at [1203, 234] on td at bounding box center [1185, 246] width 263 height 33
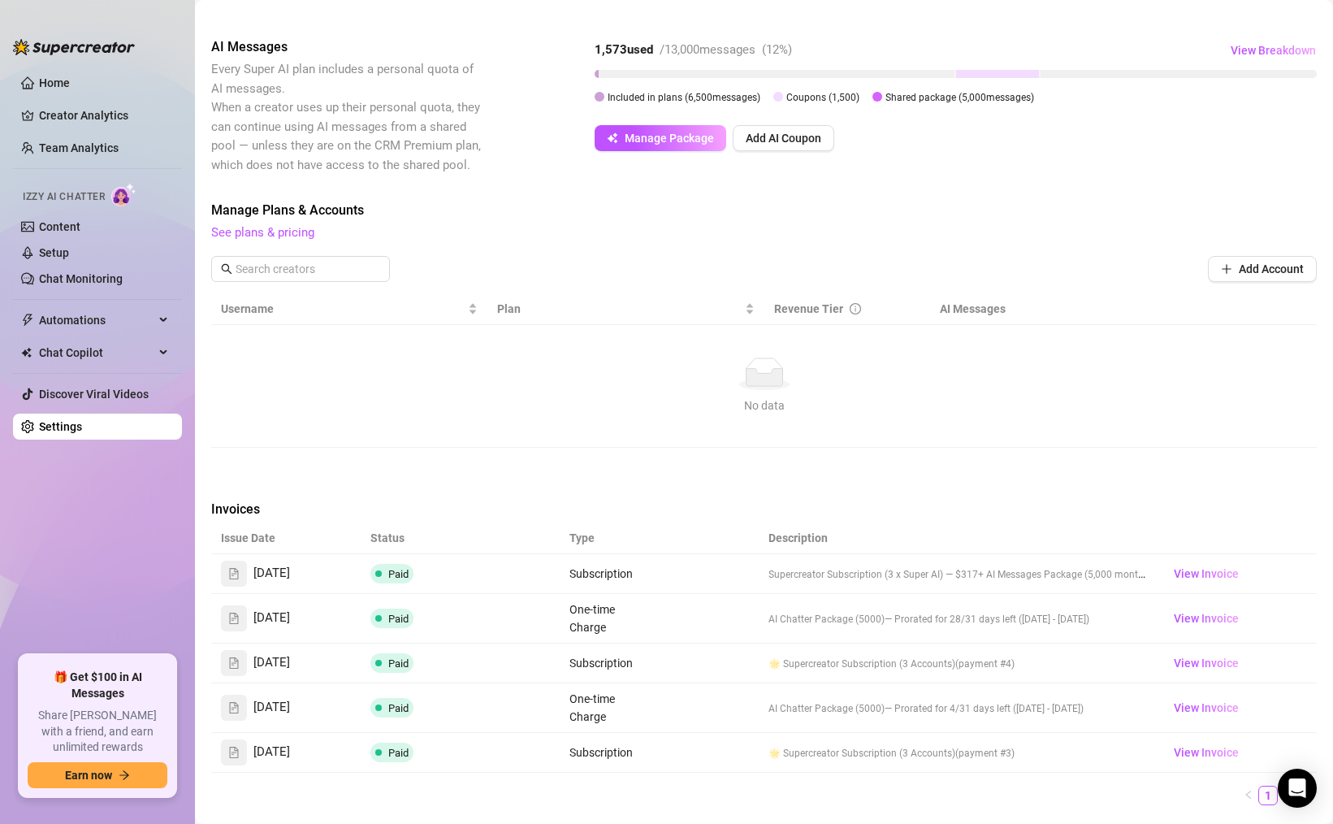
scroll to position [464, 0]
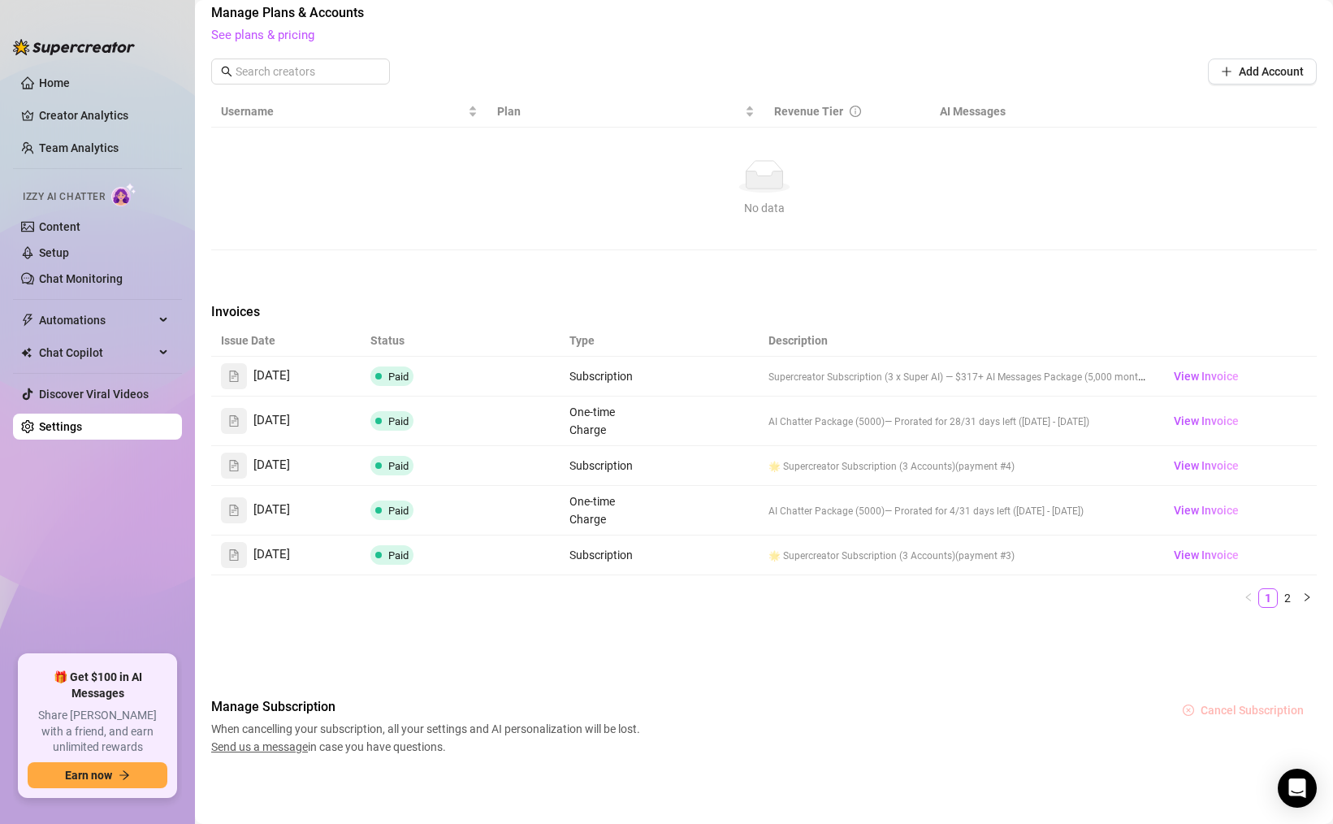
click at [1220, 705] on span "Cancel Subscription" at bounding box center [1252, 710] width 103 height 13
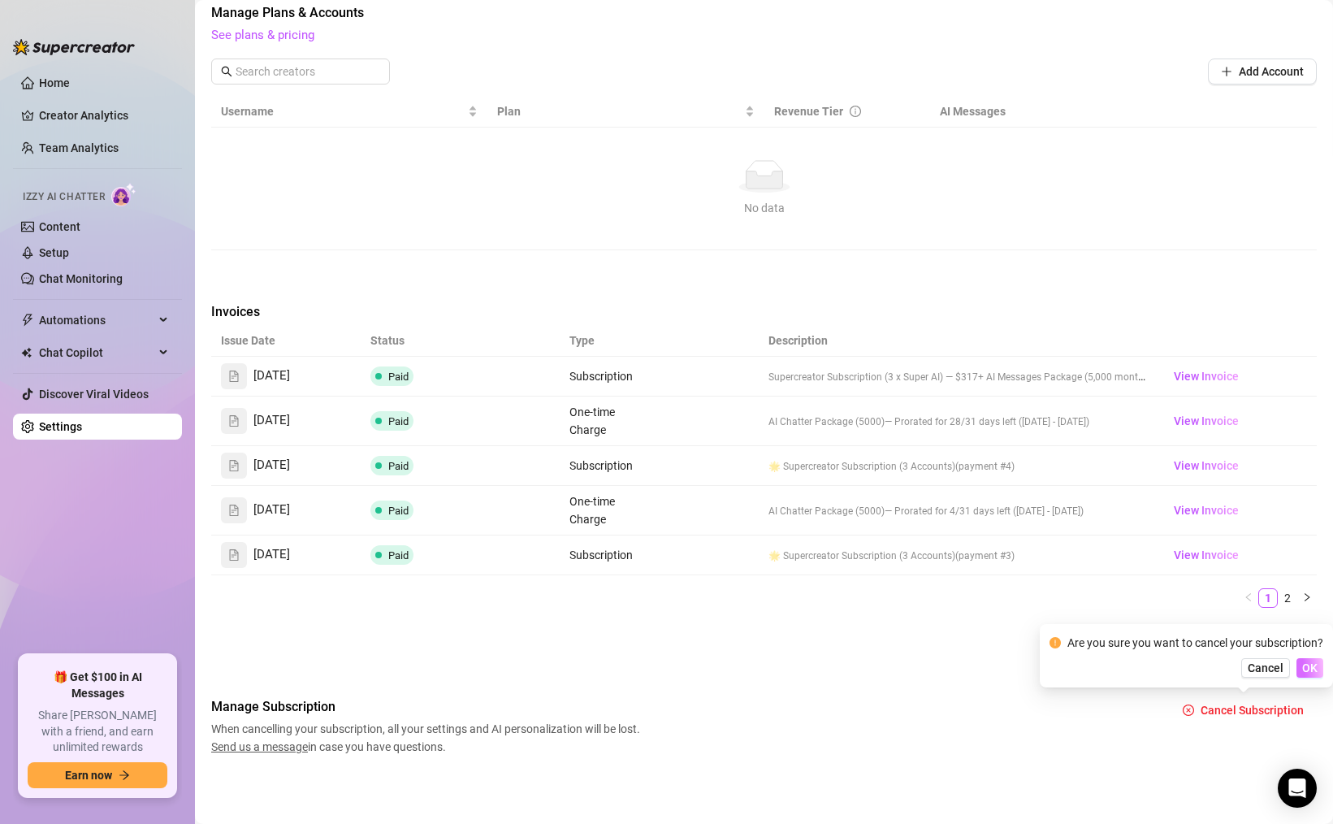
click at [1306, 670] on span "OK" at bounding box center [1309, 667] width 15 height 13
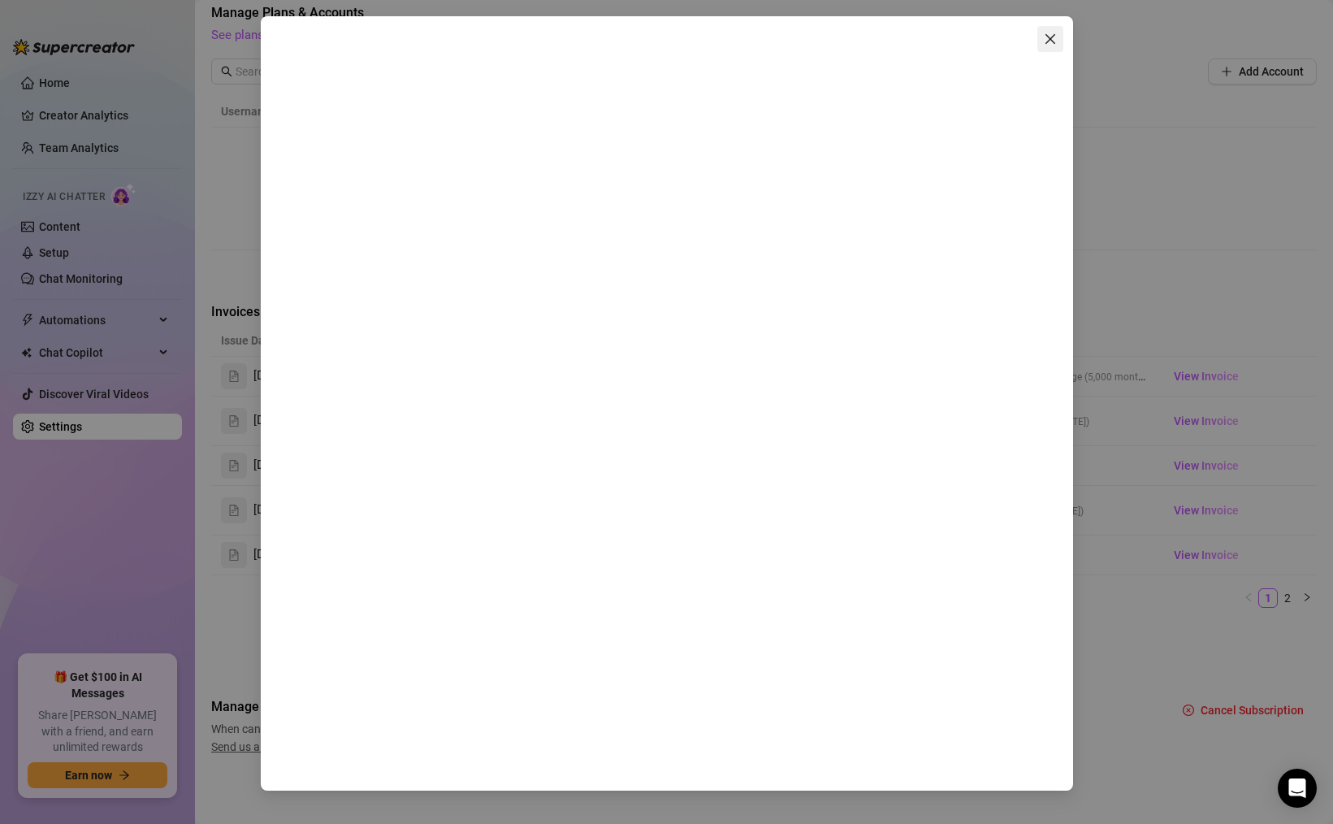
click at [1044, 40] on icon "close" at bounding box center [1050, 39] width 13 height 13
